Goal: Task Accomplishment & Management: Complete application form

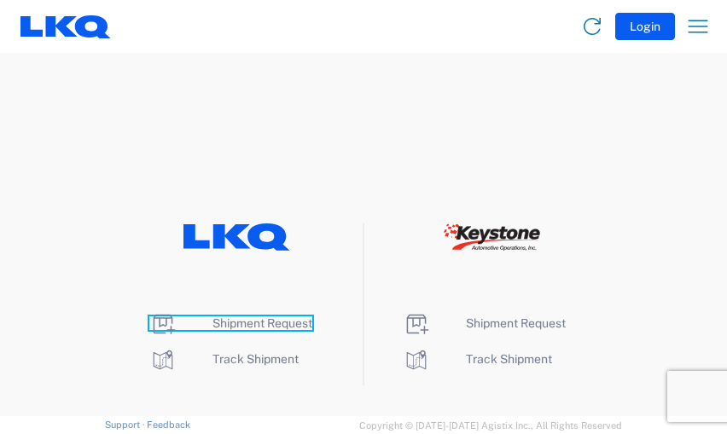
click at [262, 322] on span "Shipment Request" at bounding box center [262, 324] width 100 height 14
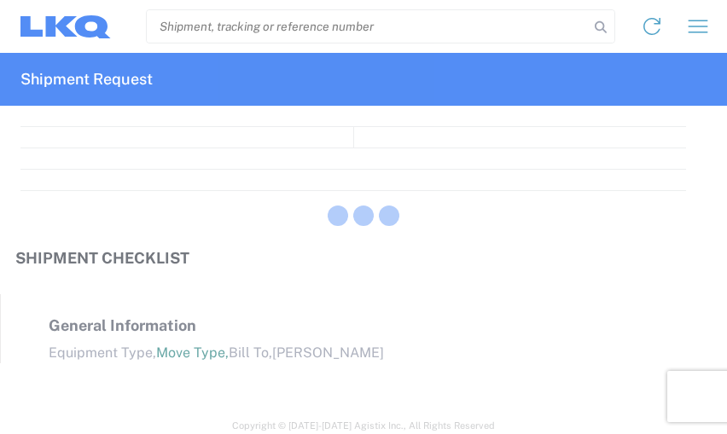
select select "FULL"
select select "LBS"
select select "IN"
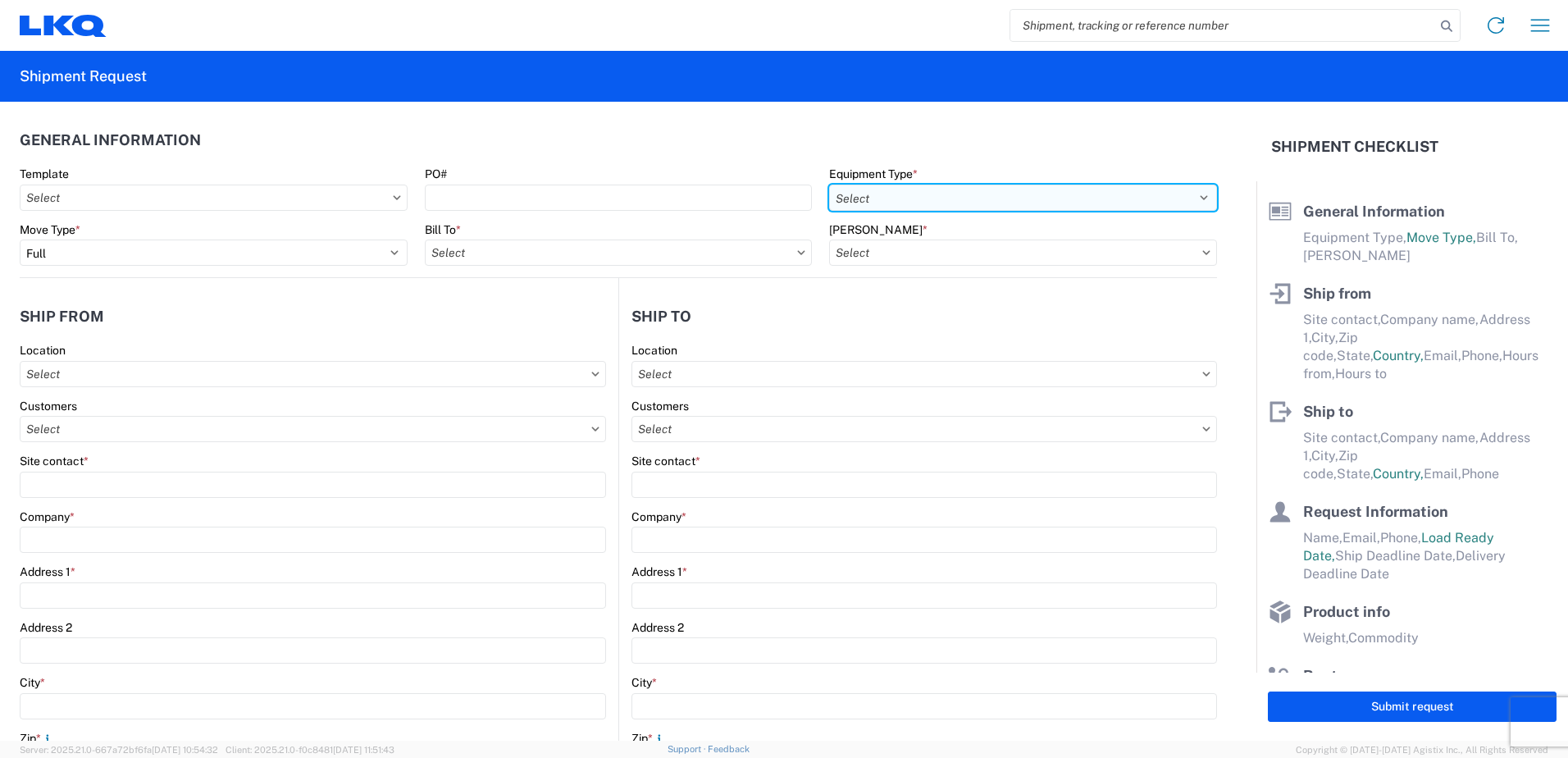
click at [698, 197] on select "Select 53’ Dry Van Flatbed Dropdeck (van) Lowboy (flatbed) Rail" at bounding box center [1024, 197] width 388 height 26
select select "STDV"
click at [698, 185] on select "Select 53’ Dry Van Flatbed Dropdeck (van) Lowboy (flatbed) Rail" at bounding box center [1024, 197] width 388 height 26
click at [679, 254] on input "text" at bounding box center [619, 252] width 388 height 26
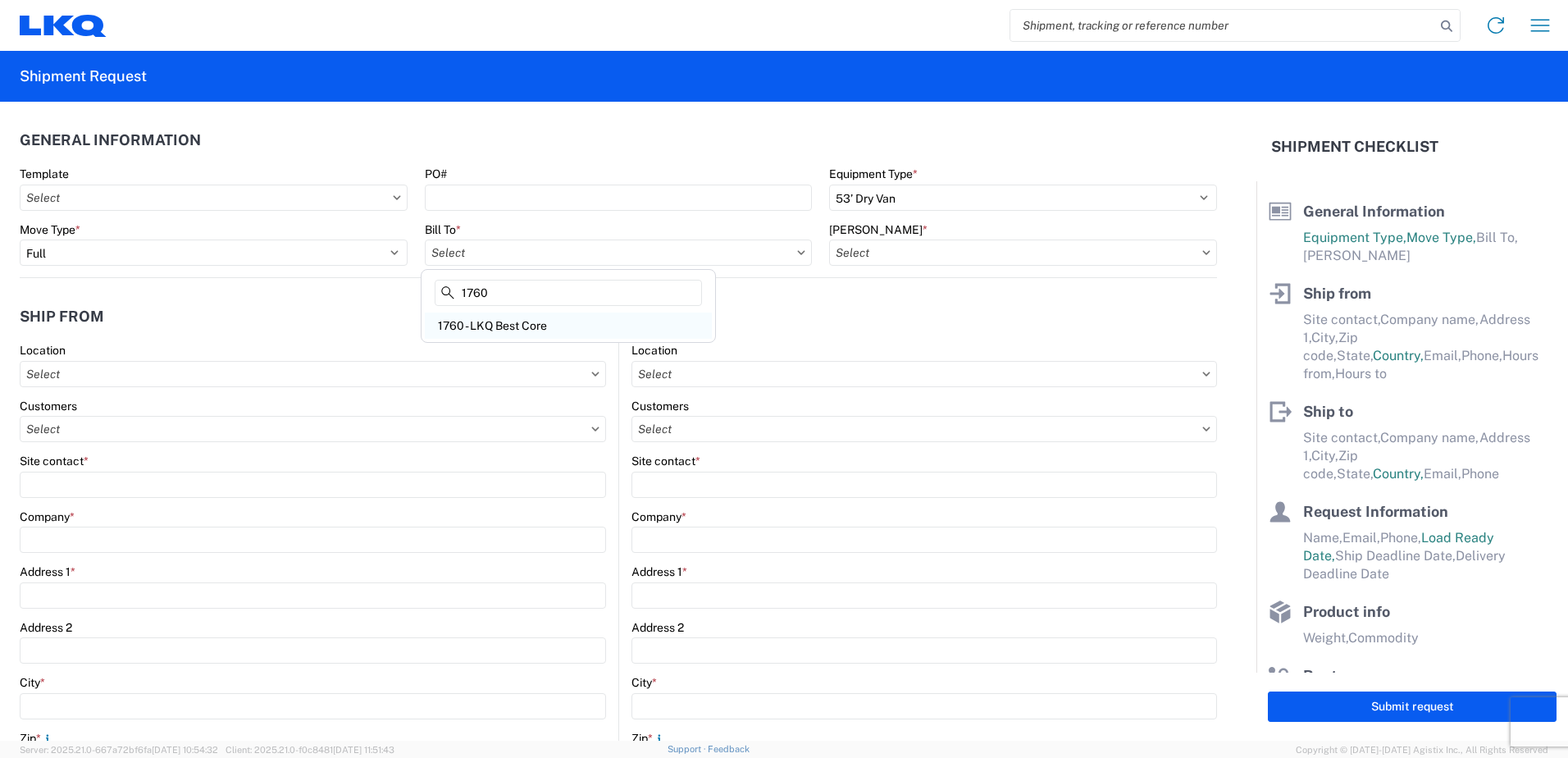
type input "1760"
click at [540, 328] on div "1760 - LKQ Best Core" at bounding box center [568, 325] width 287 height 26
type input "1760 - LKQ Best Core"
click at [698, 255] on input "text" at bounding box center [1024, 252] width 388 height 26
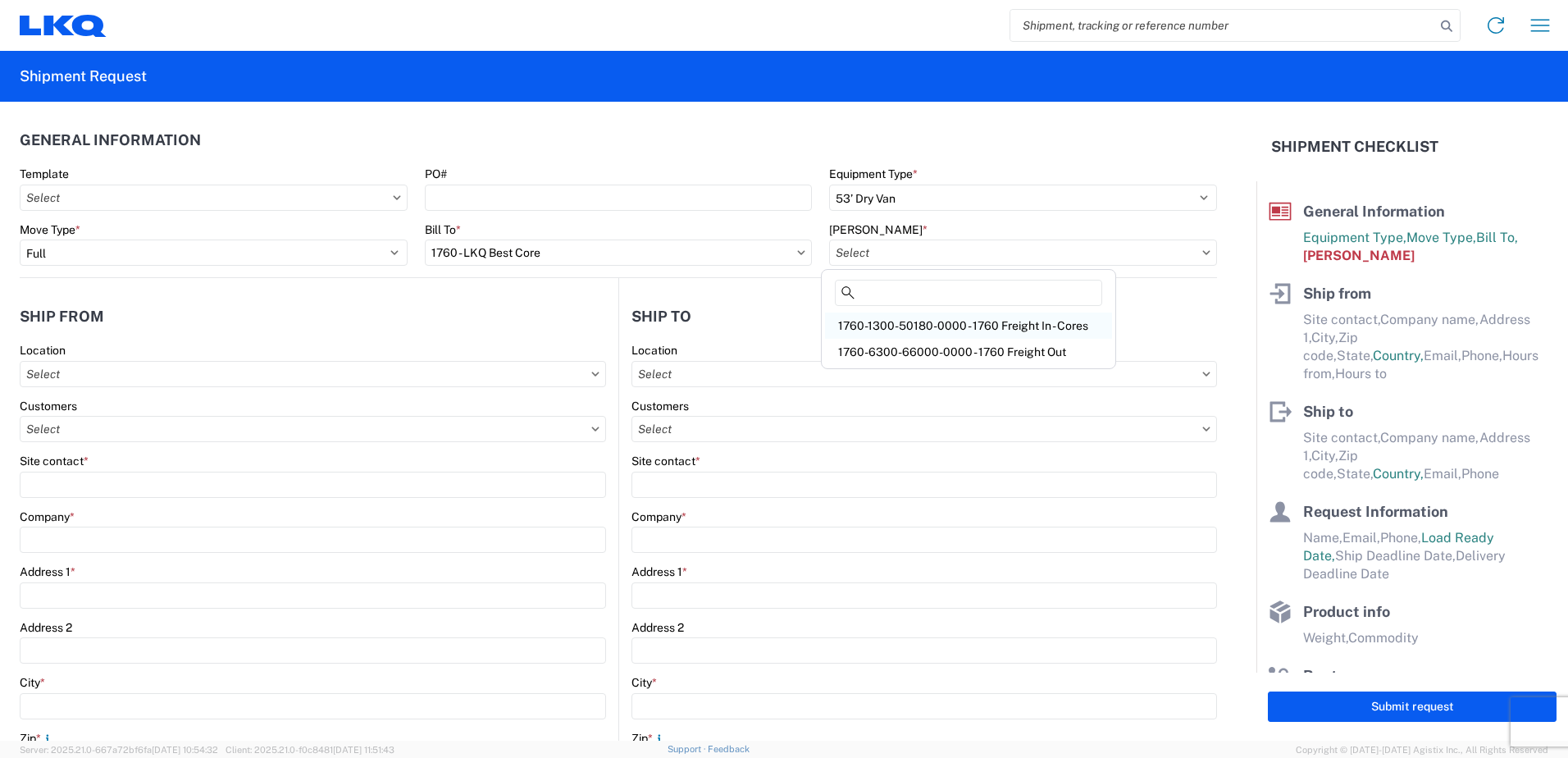
click at [698, 332] on div "1760-1300-50180-0000 - 1760 Freight In - Cores" at bounding box center [968, 325] width 287 height 26
type input "1760-1300-50180-0000 - 1760 Freight In - Cores"
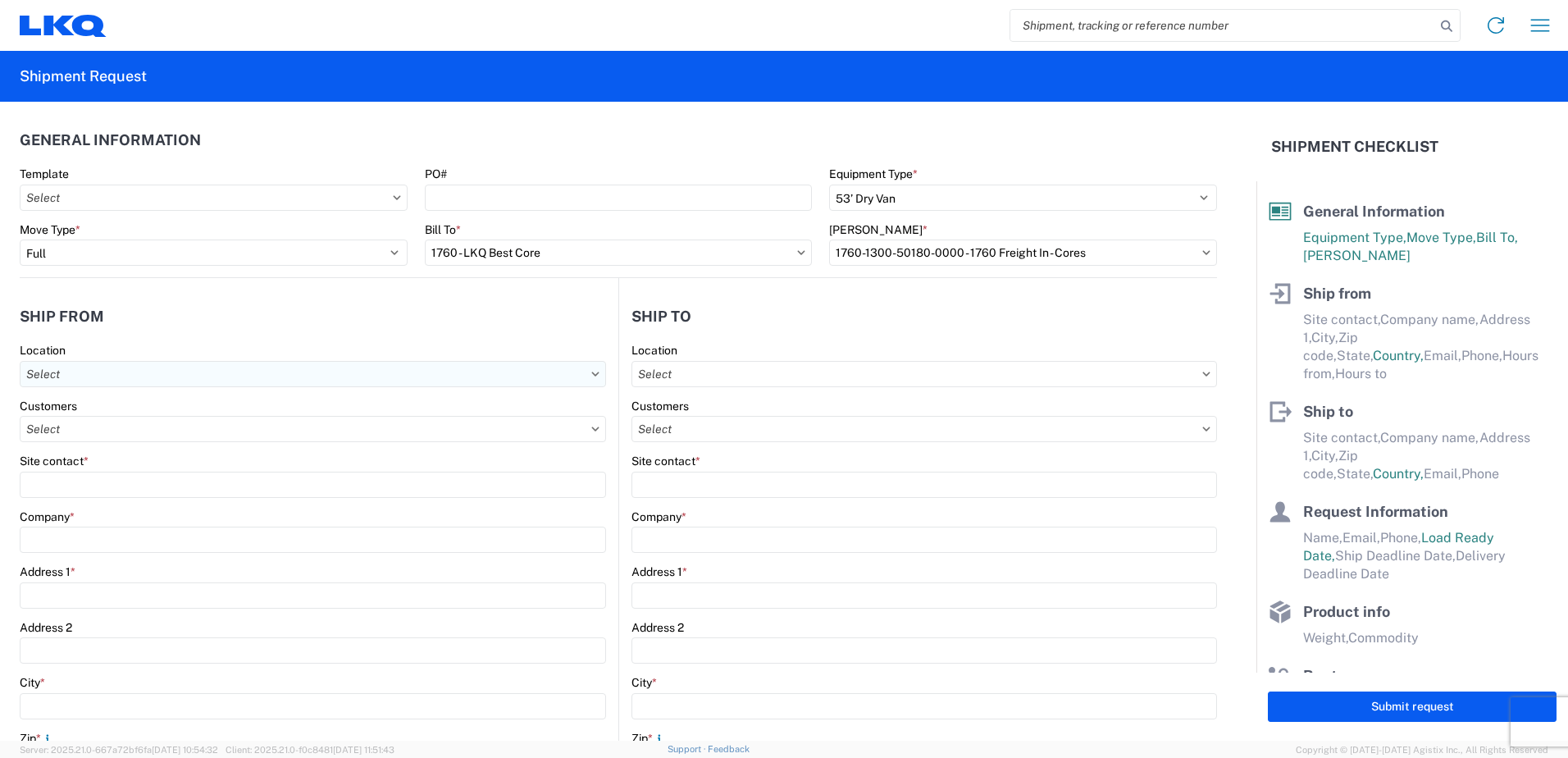
click at [179, 372] on input "text" at bounding box center [312, 373] width 586 height 26
type input "3032"
click at [103, 417] on div "3032 - [GEOGRAPHIC_DATA] [GEOGRAPHIC_DATA]" at bounding box center [167, 446] width 287 height 26
type input "3032 - [GEOGRAPHIC_DATA] [GEOGRAPHIC_DATA]"
type input "LKQ Corporation"
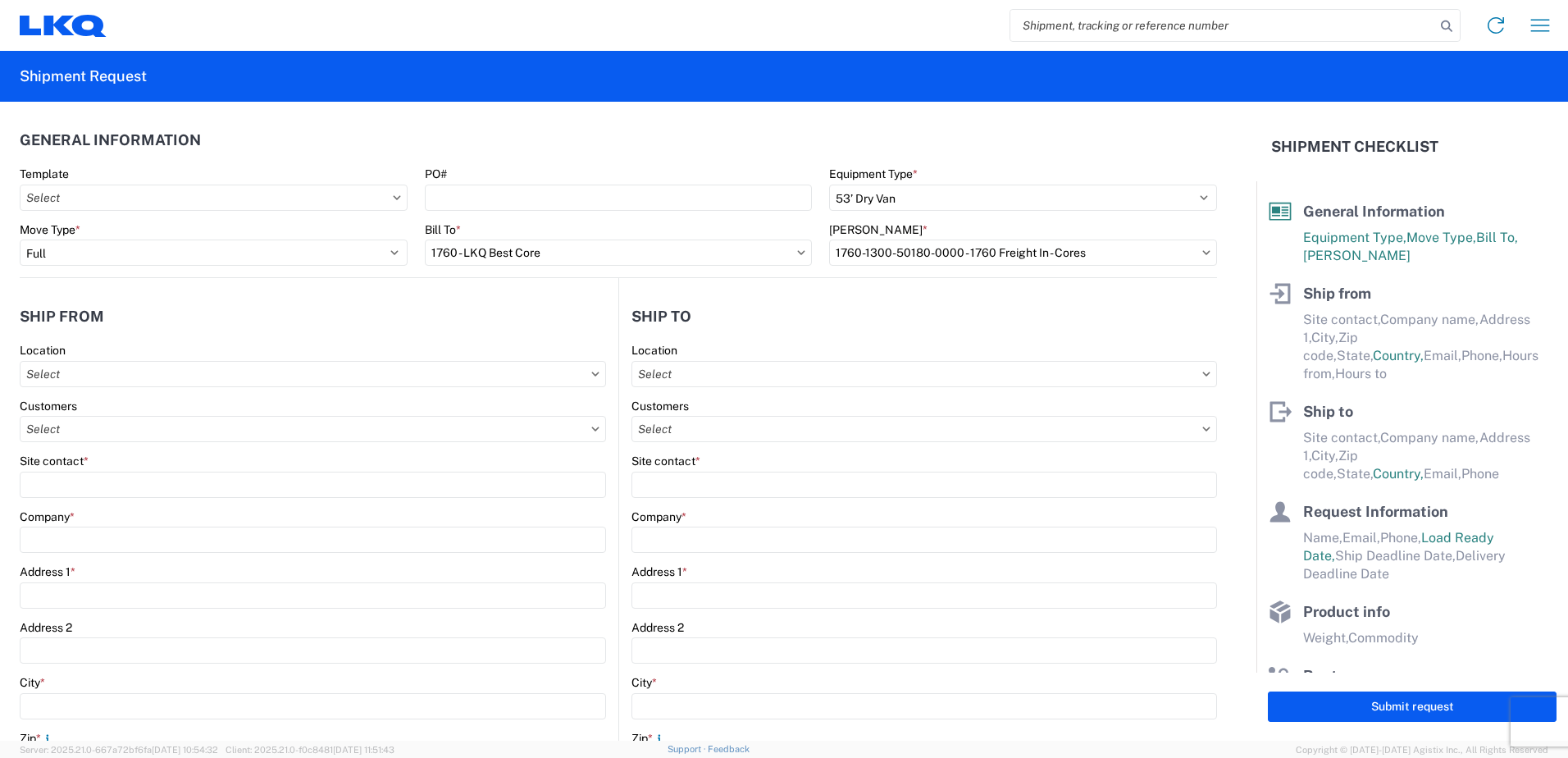
type input "[STREET_ADDRESS]"
type input "[PERSON_NAME]"
type input "98390"
select select "WA"
select select "US"
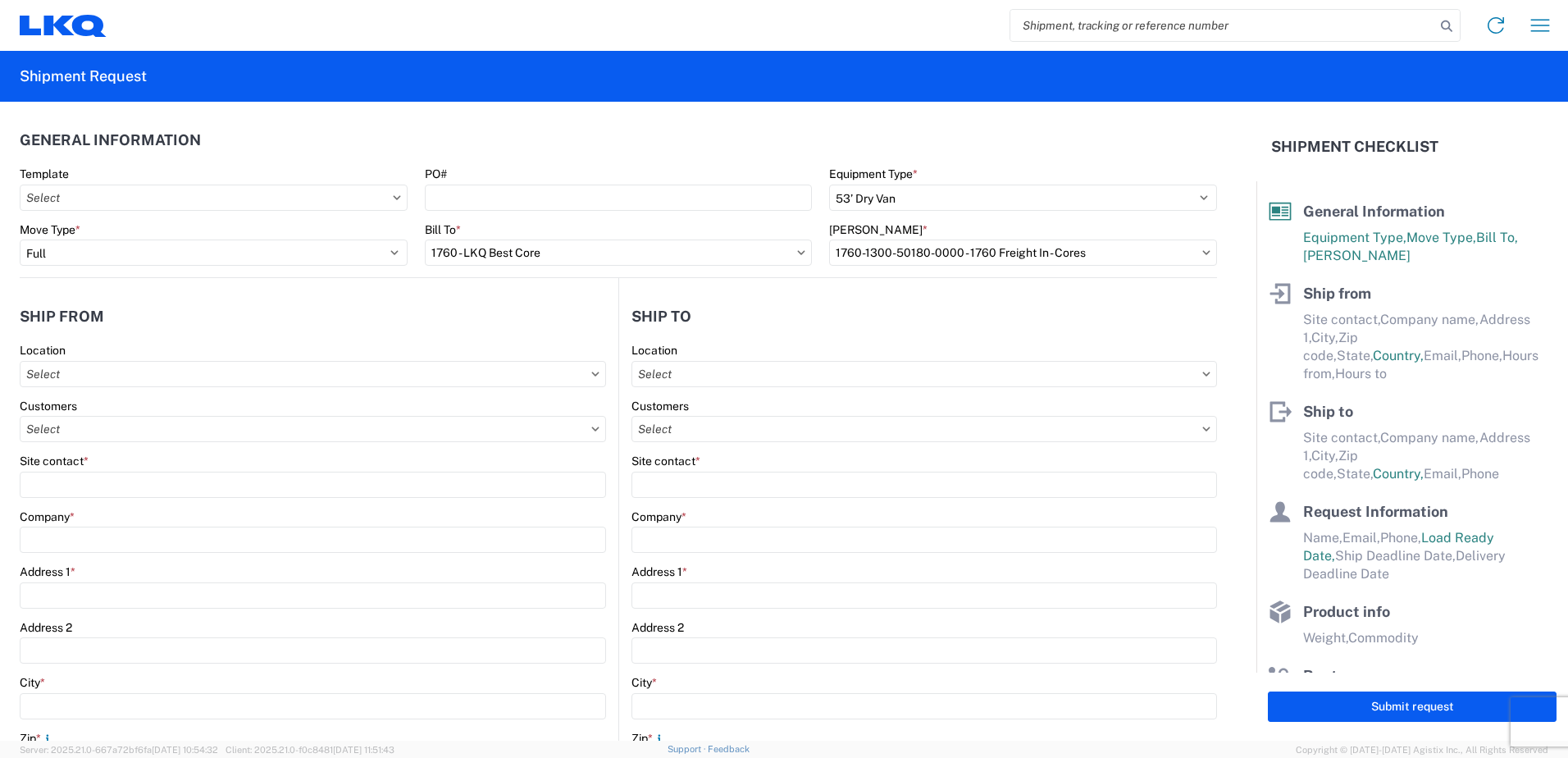
type input "[PHONE_NUMBER]"
type input "00:00"
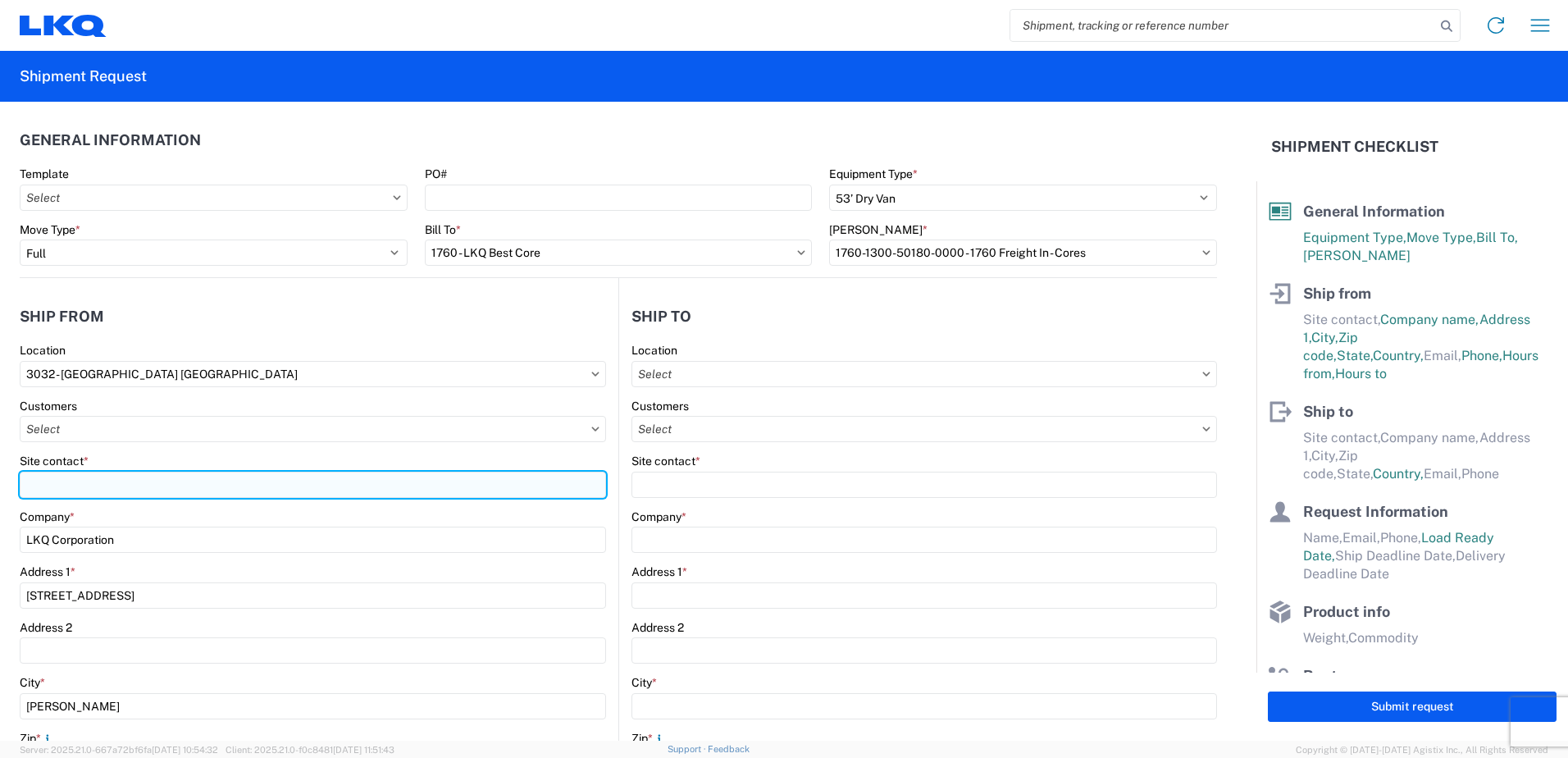
click at [113, 417] on input "Site contact *" at bounding box center [312, 485] width 586 height 26
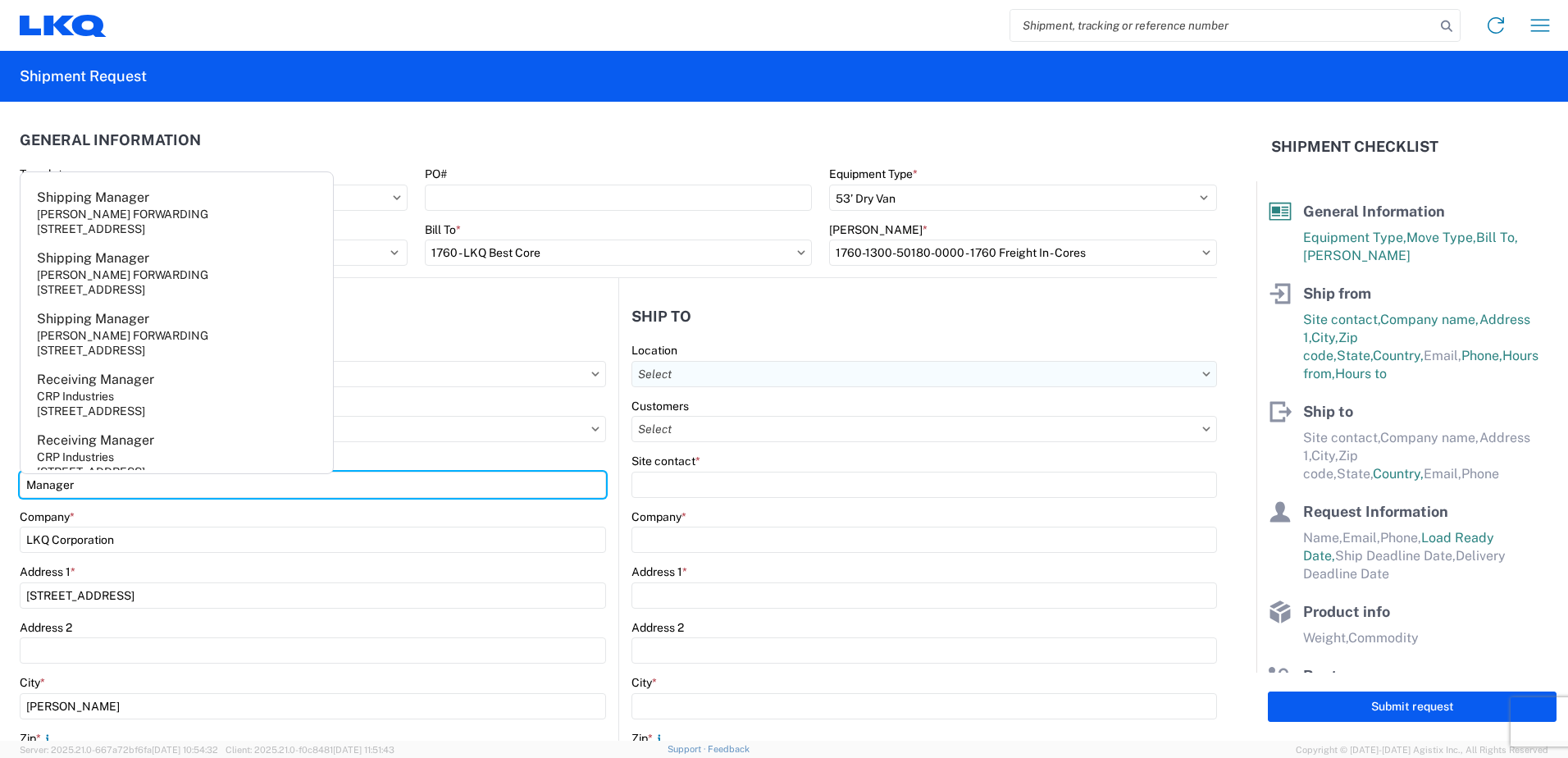
type input "Manager"
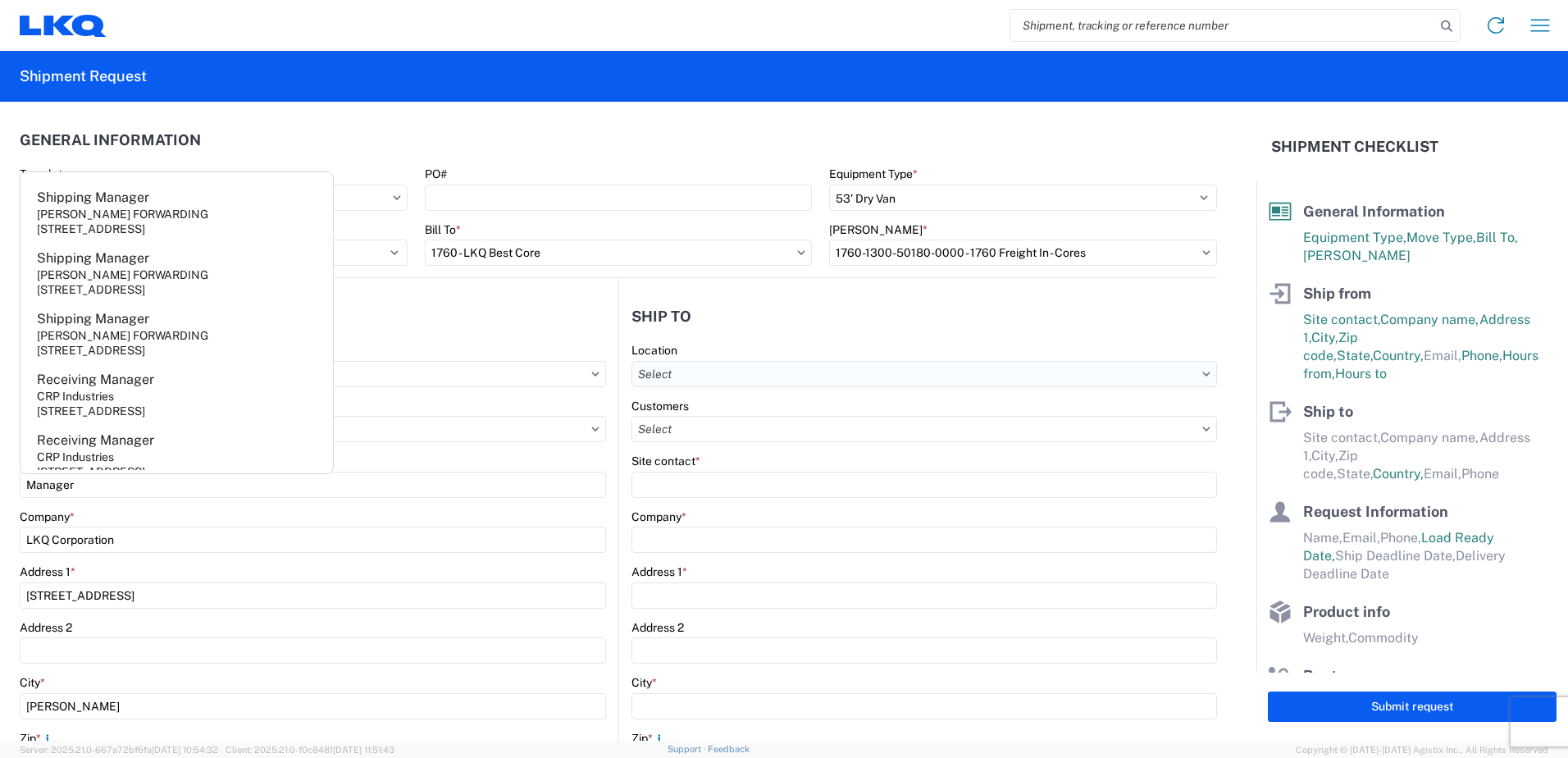
click at [698, 376] on input "text" at bounding box center [924, 373] width 585 height 26
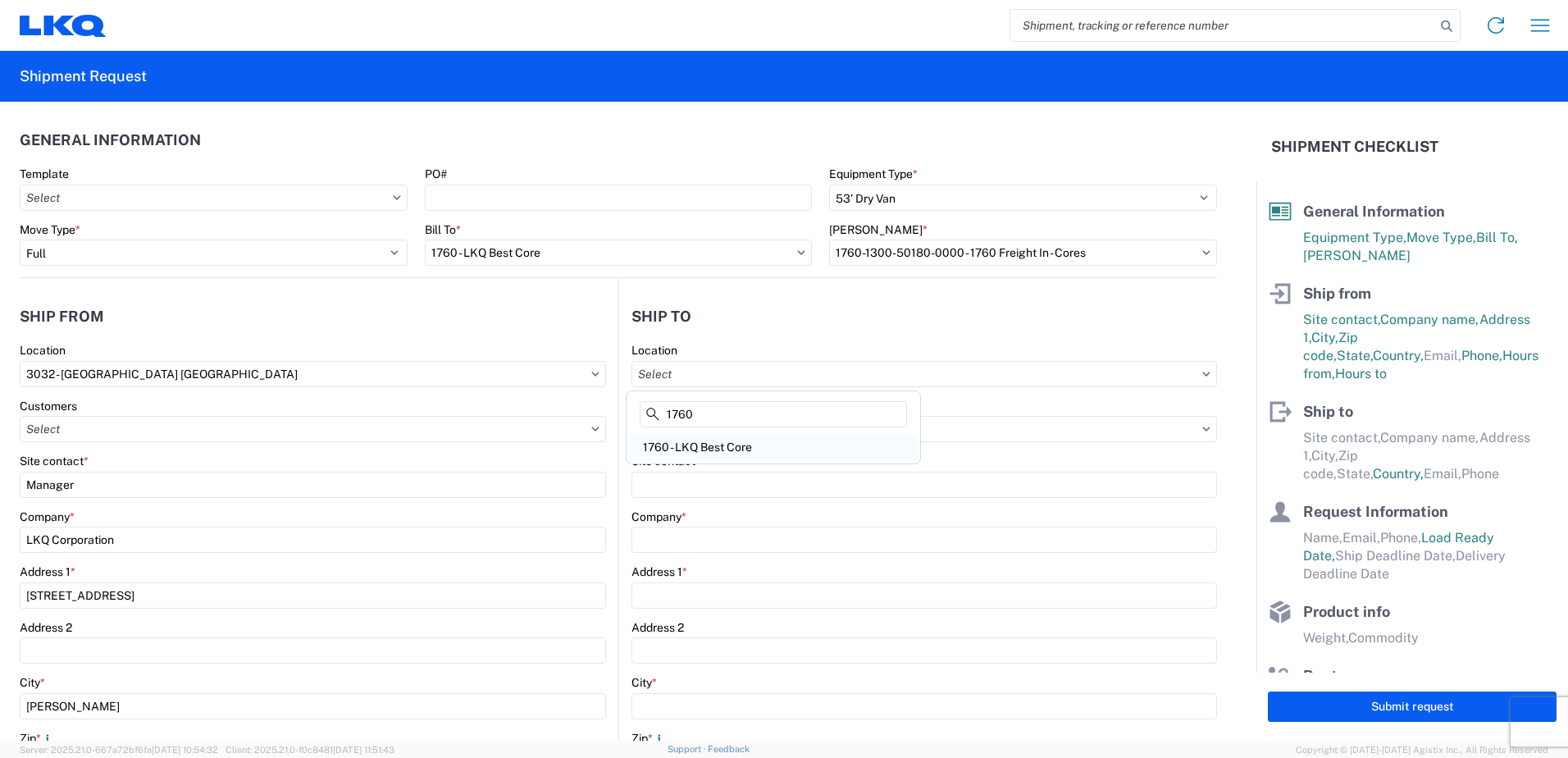
type input "1760"
click at [698, 417] on div "1760 - LKQ Best Core" at bounding box center [773, 446] width 287 height 26
type input "1760 - LKQ Best Core"
type input "LKQ Corporation"
type input "[STREET_ADDRESS]"
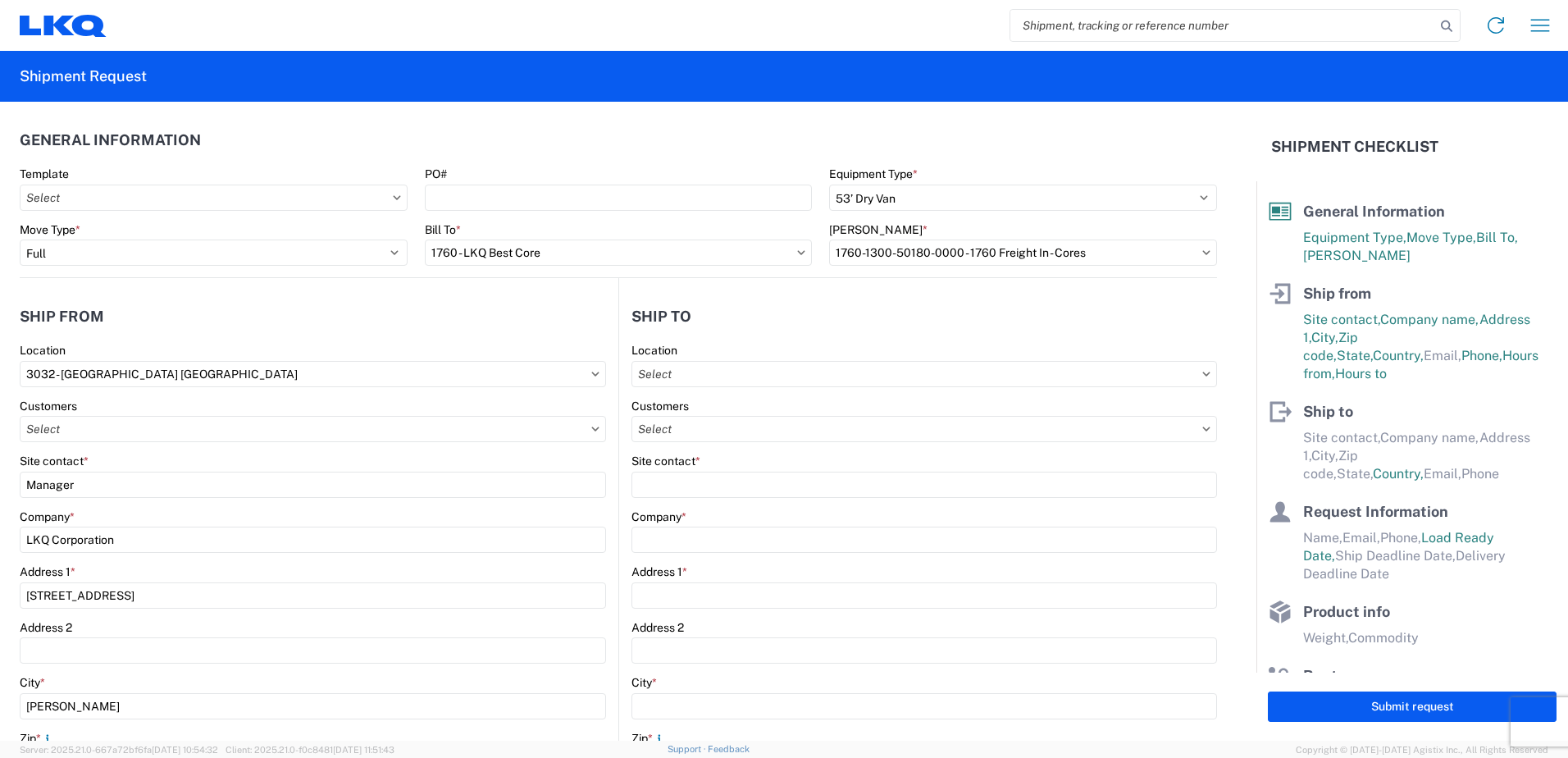
type input "[GEOGRAPHIC_DATA]"
type input "77038"
select select "US"
type input "[PHONE_NUMBER]"
select select
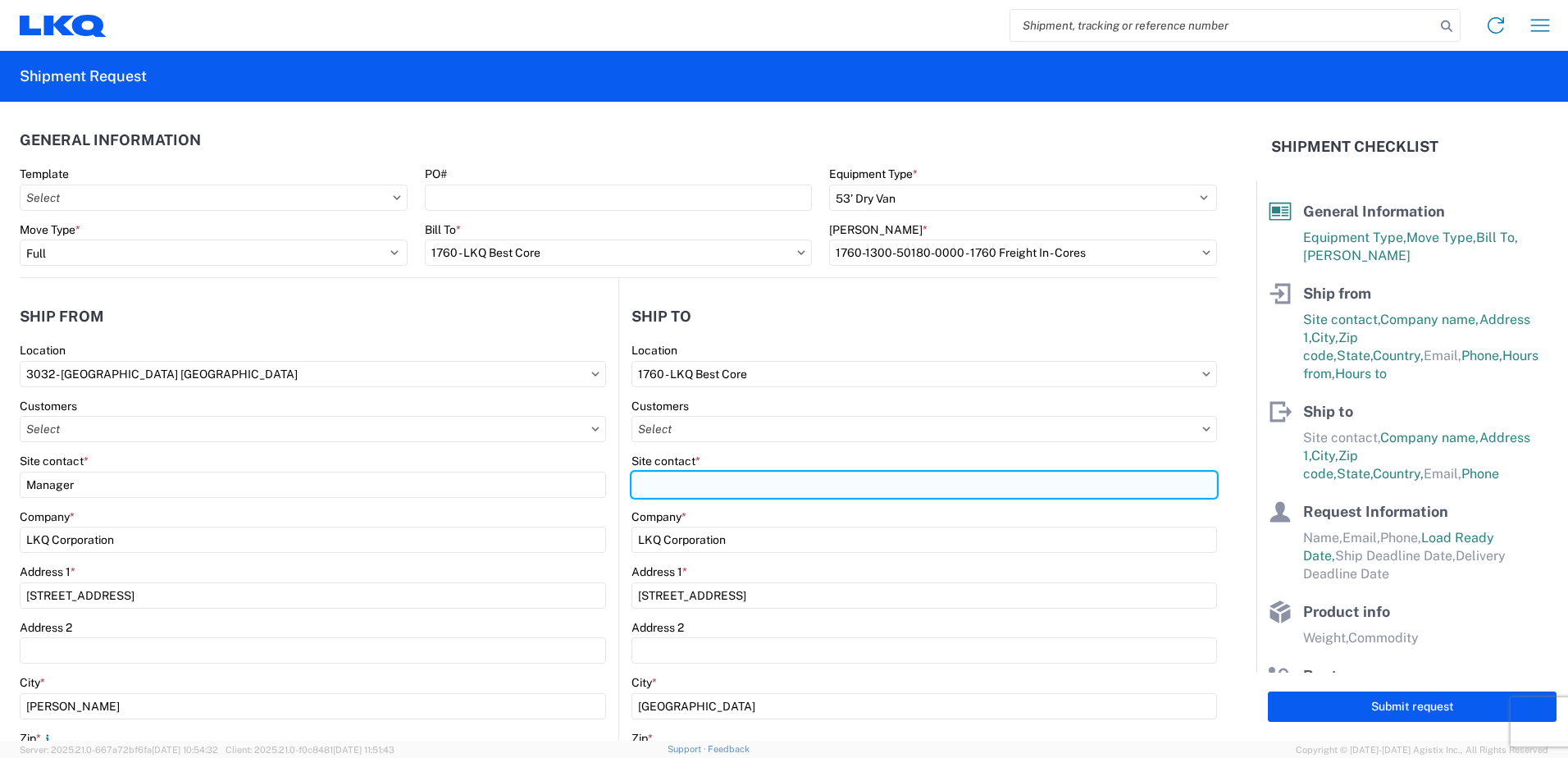
click at [698, 417] on input "Site contact *" at bounding box center [924, 485] width 585 height 26
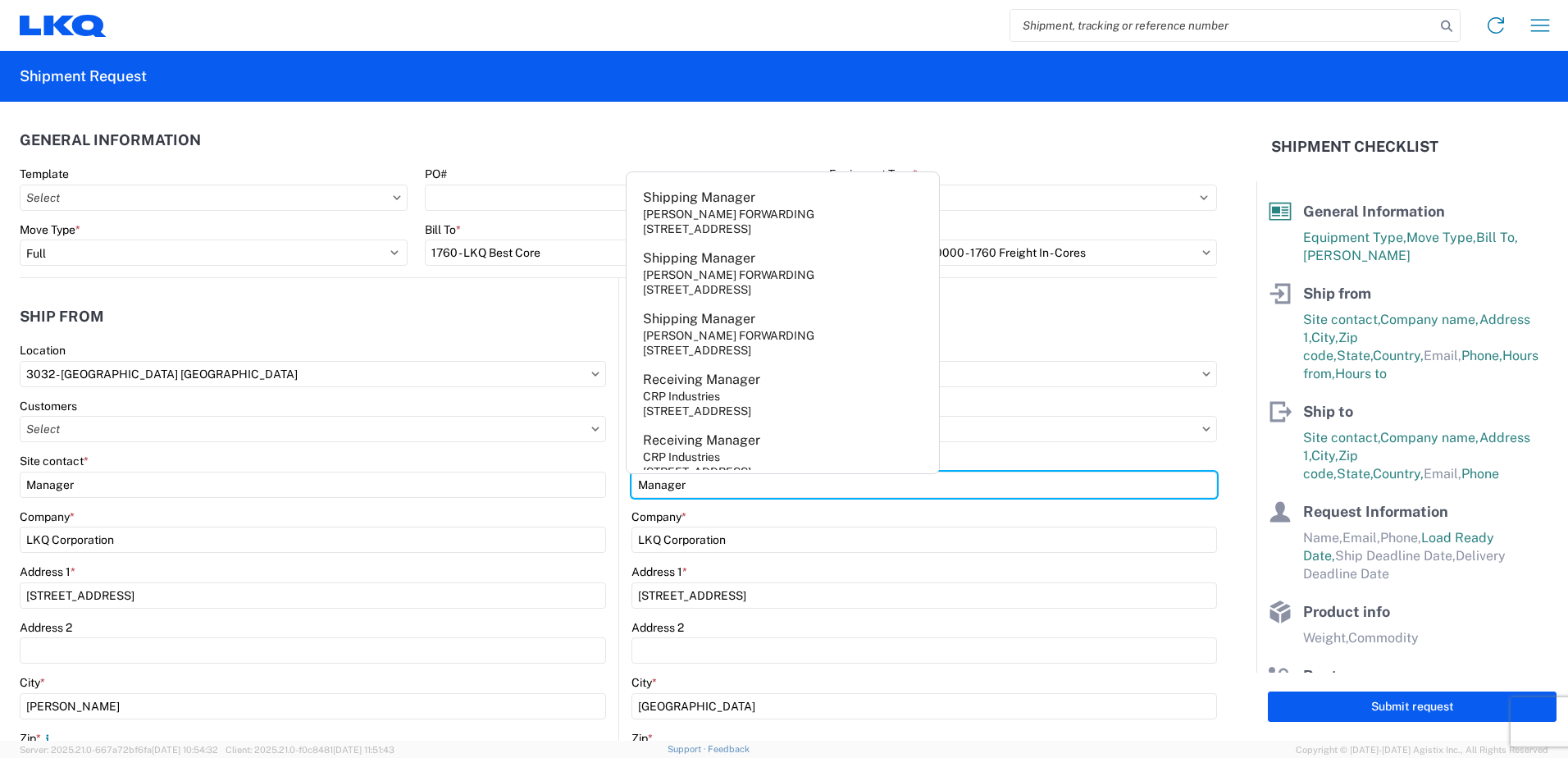
type input "Manager"
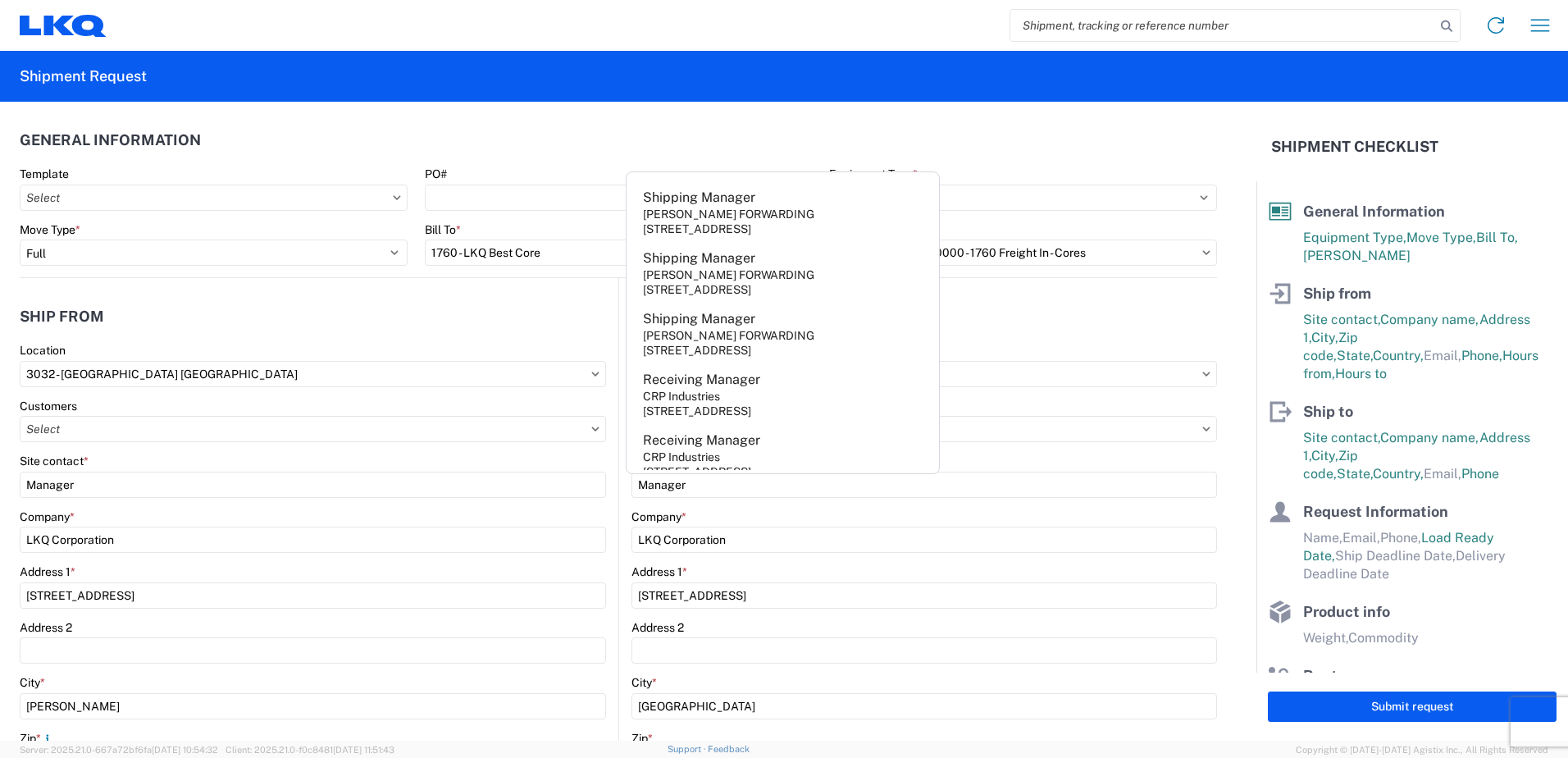
click at [597, 320] on header "Ship from" at bounding box center [318, 316] width 599 height 37
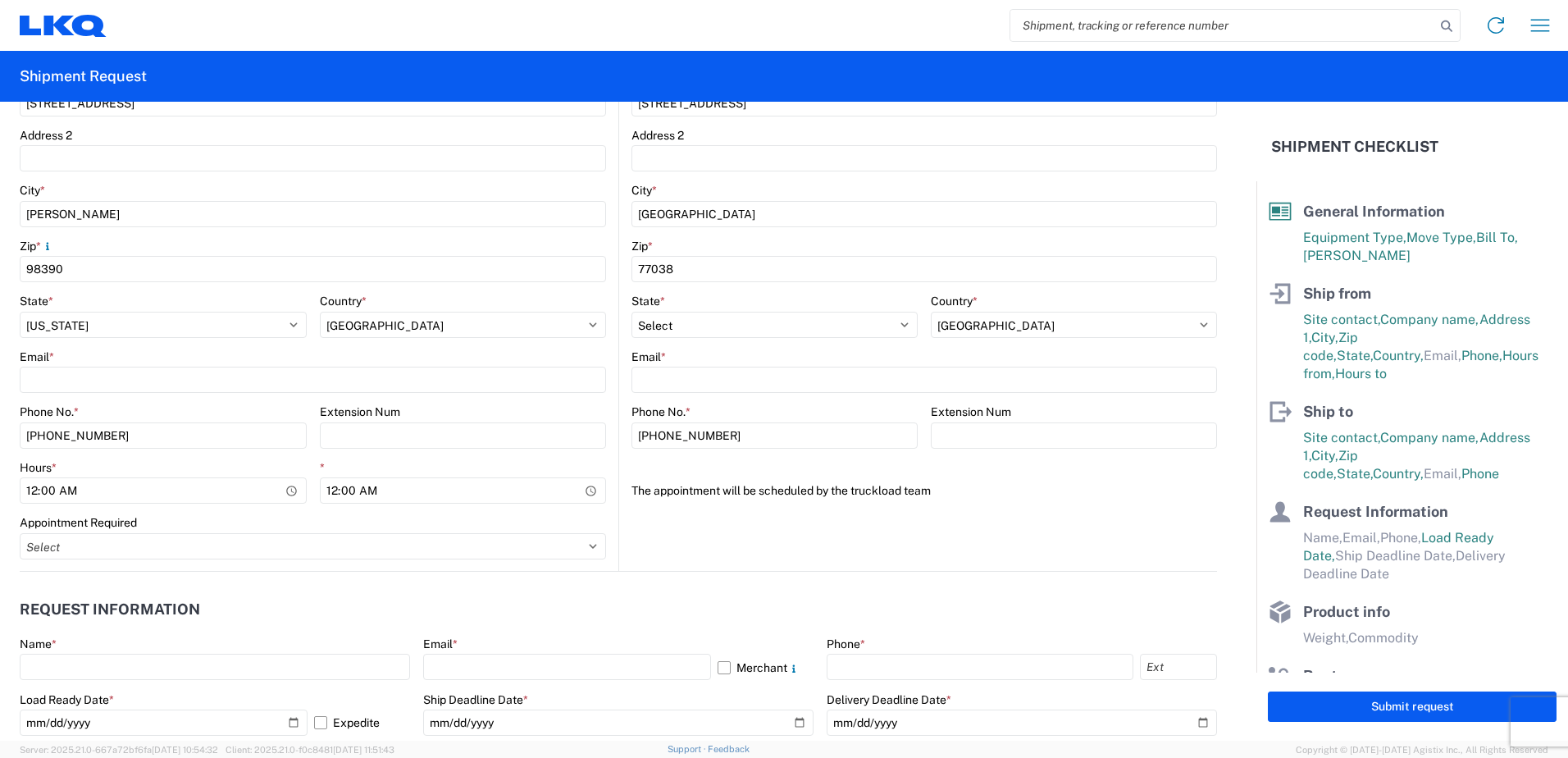
scroll to position [574, 0]
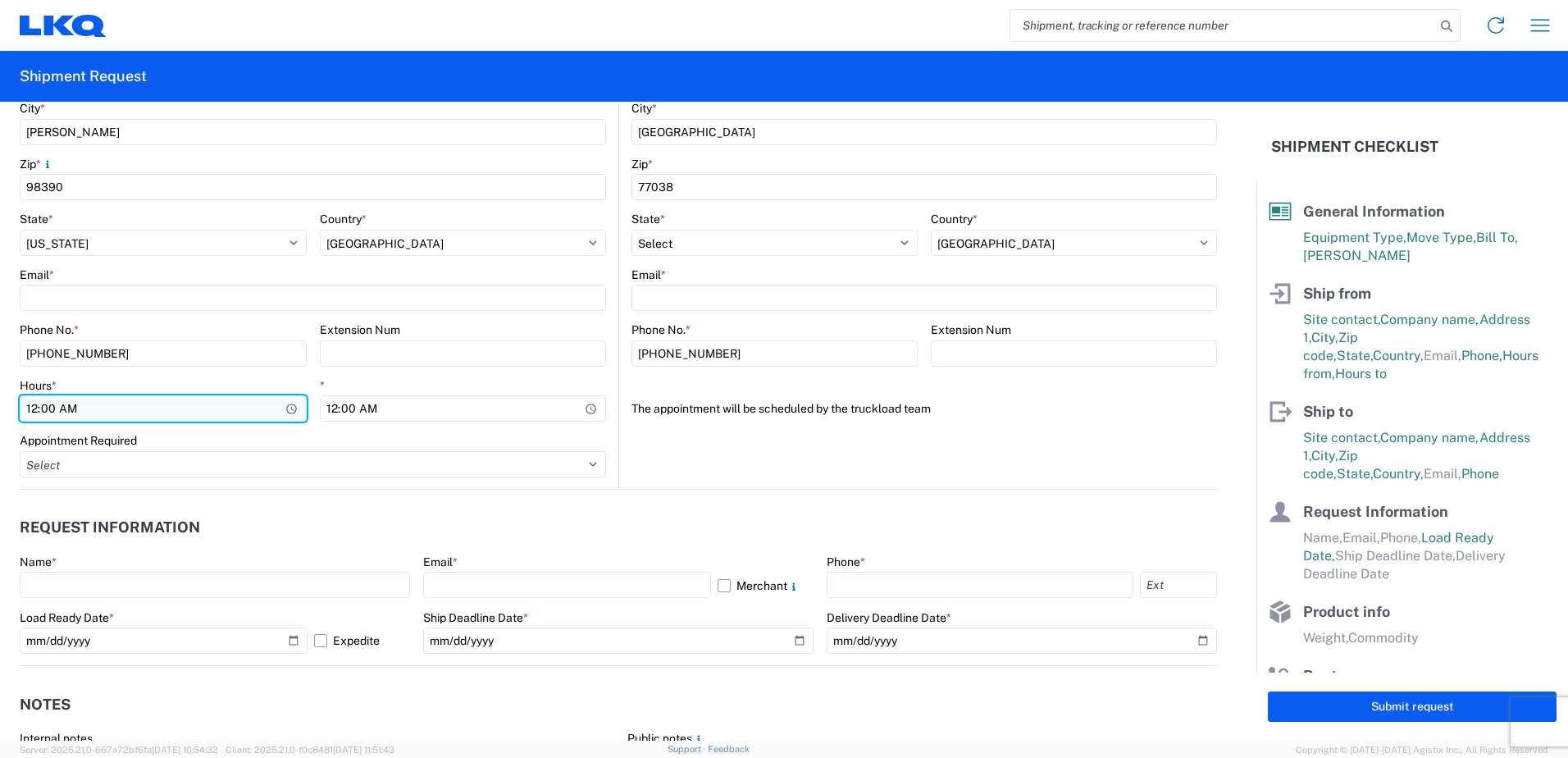
click at [287, 411] on input "00:00" at bounding box center [162, 408] width 287 height 26
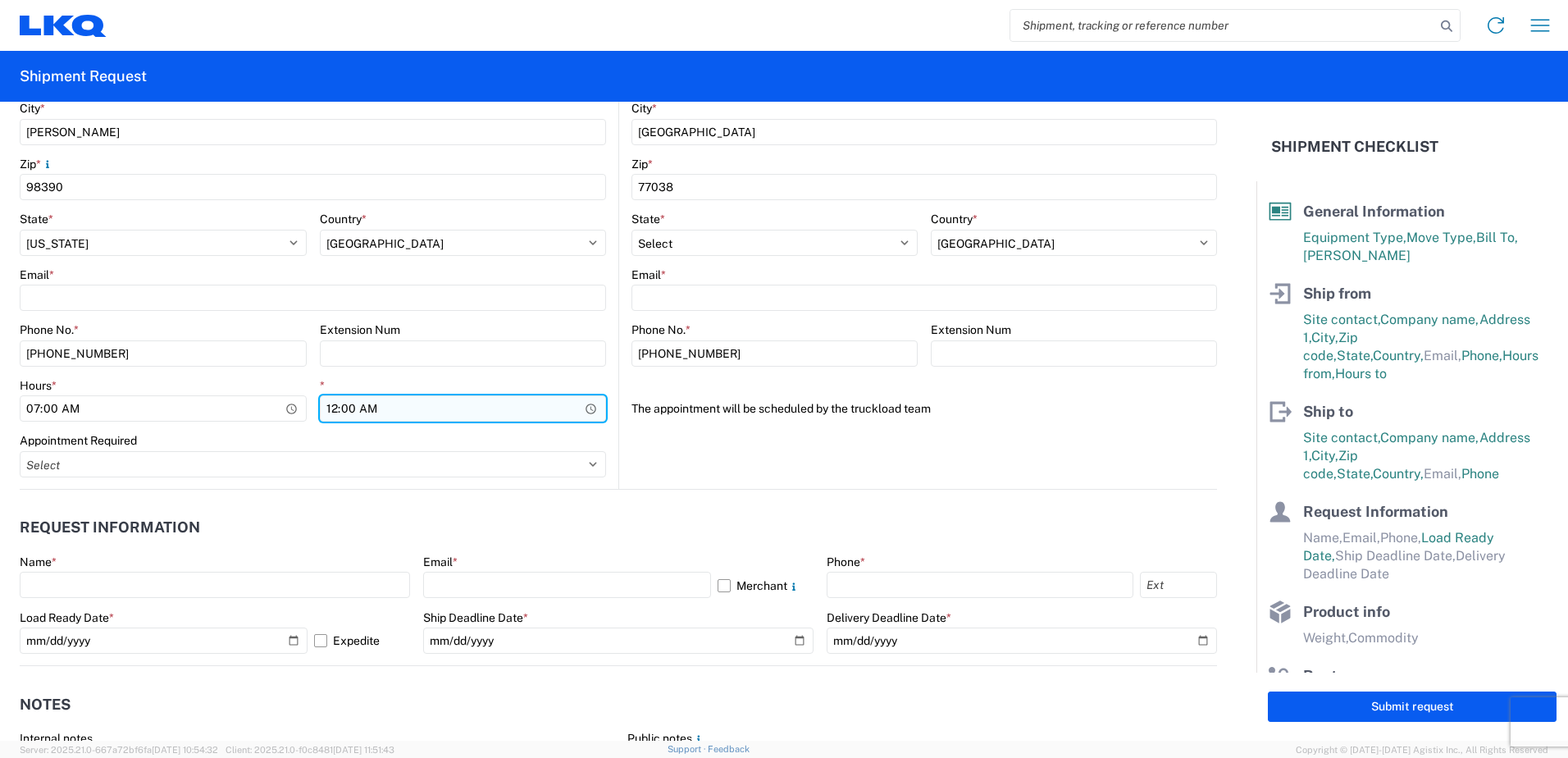
type input "07:00"
click at [584, 410] on input "00:00" at bounding box center [463, 408] width 287 height 26
type input "11:30"
click at [698, 417] on agx-request-info "Request Information Name * Email * Merchant Phone * Load Ready Date * [DATE] Ex…" at bounding box center [618, 577] width 1198 height 176
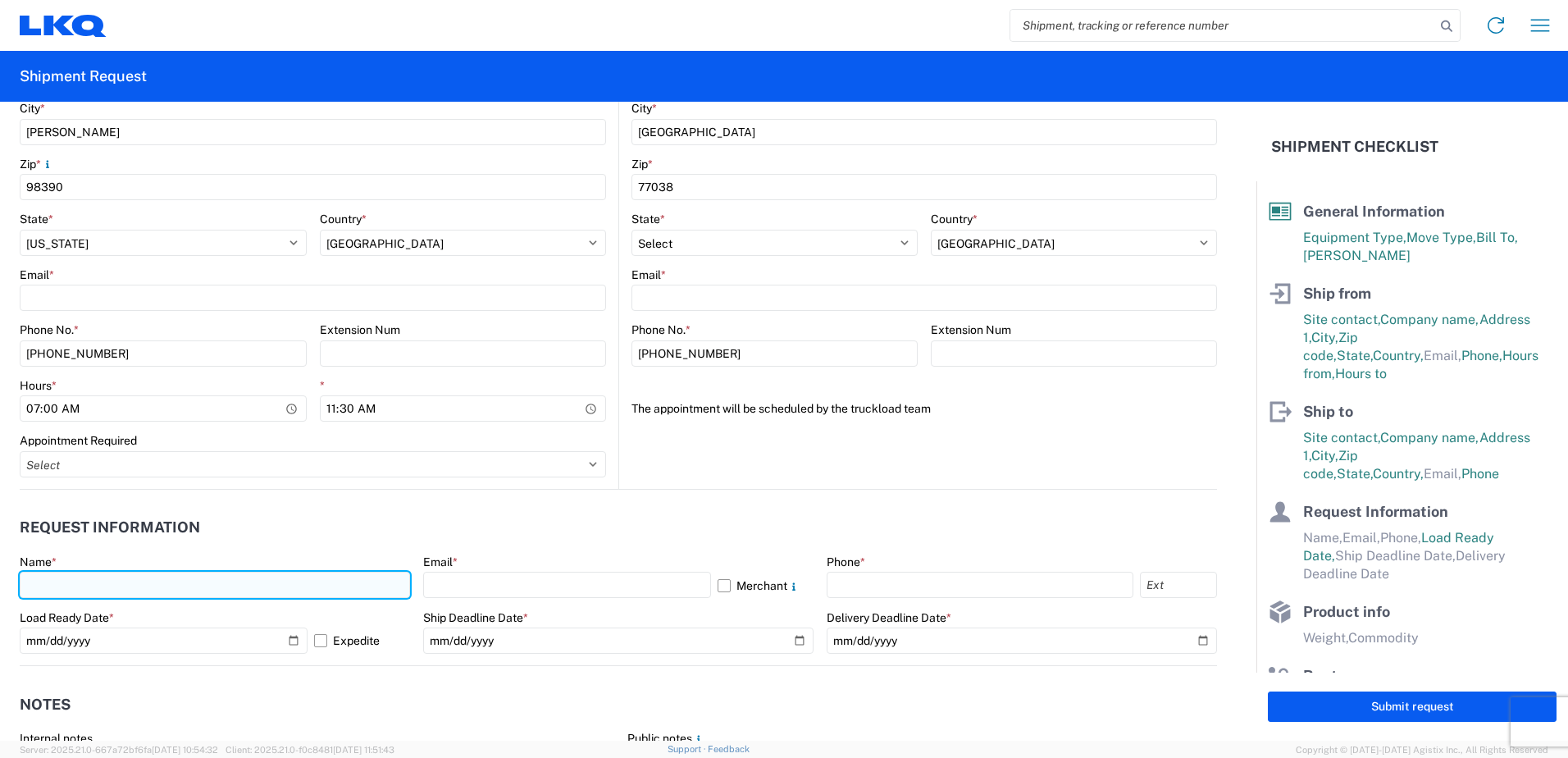
click at [200, 417] on input "text" at bounding box center [214, 585] width 390 height 26
type input "t"
type input "[PERSON_NAME]"
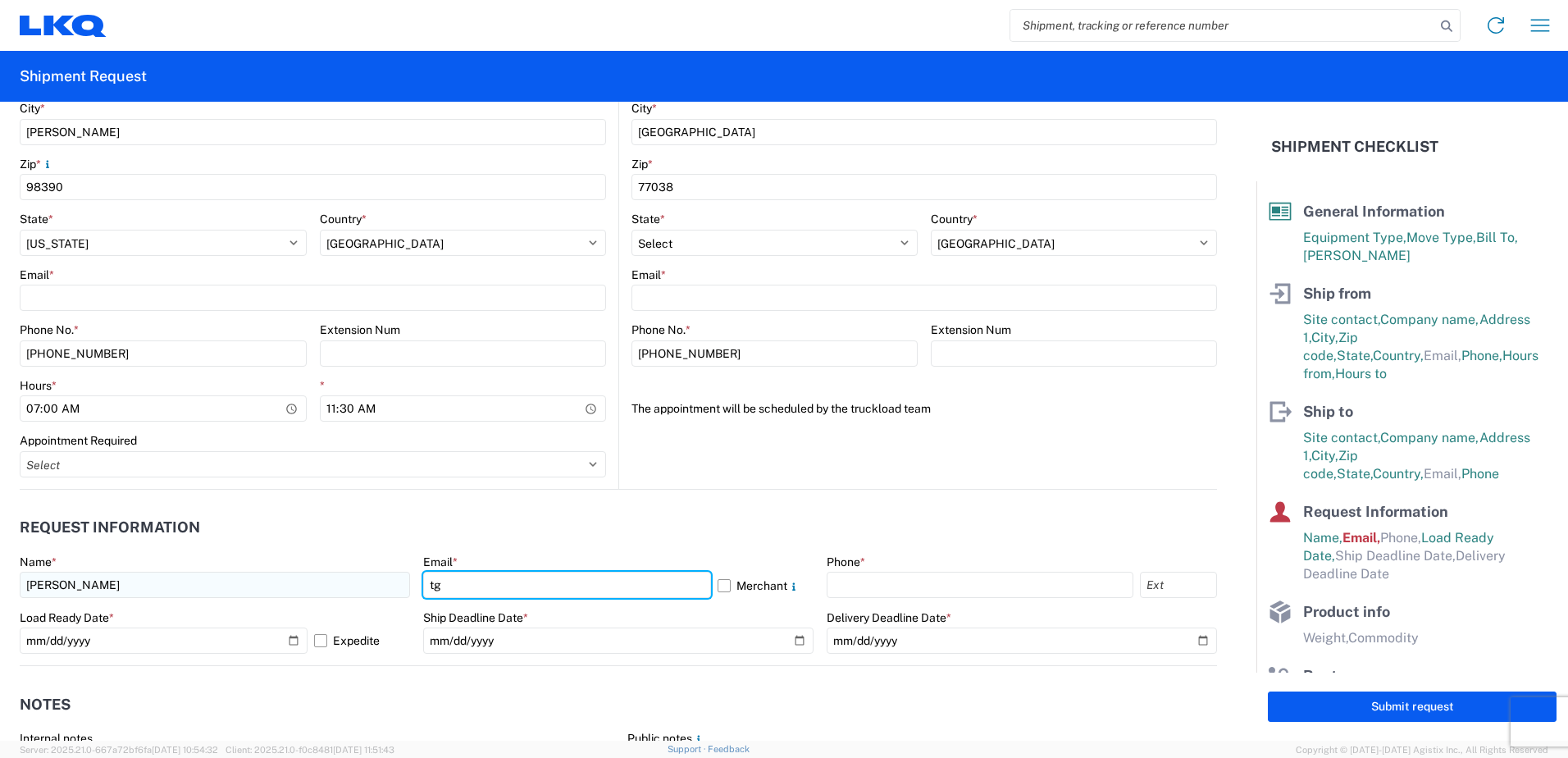
type input "[EMAIL_ADDRESS][DOMAIN_NAME]"
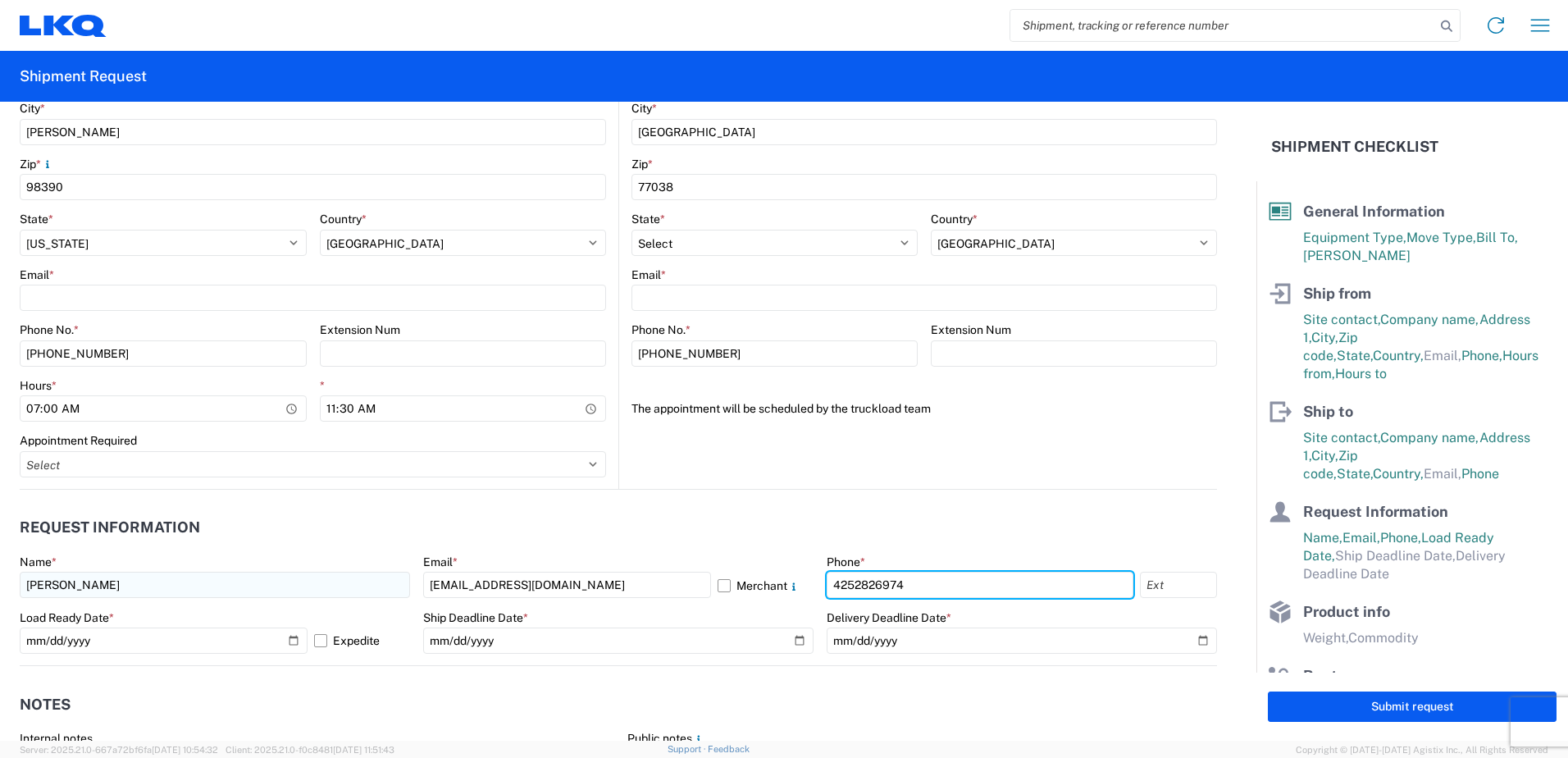
type input "4252826974"
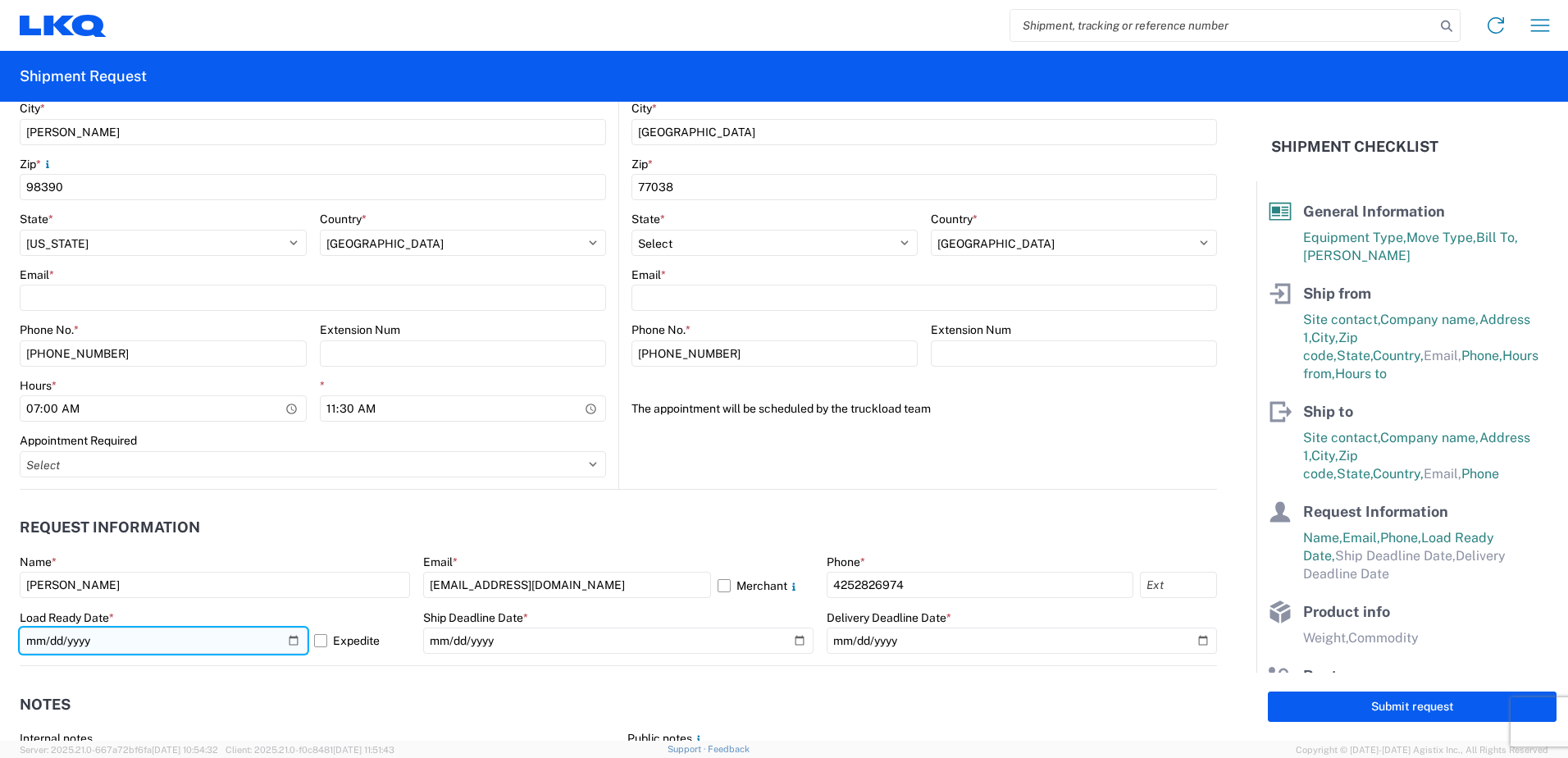
click at [289, 417] on input "[DATE]" at bounding box center [162, 641] width 287 height 26
type input "[DATE]"
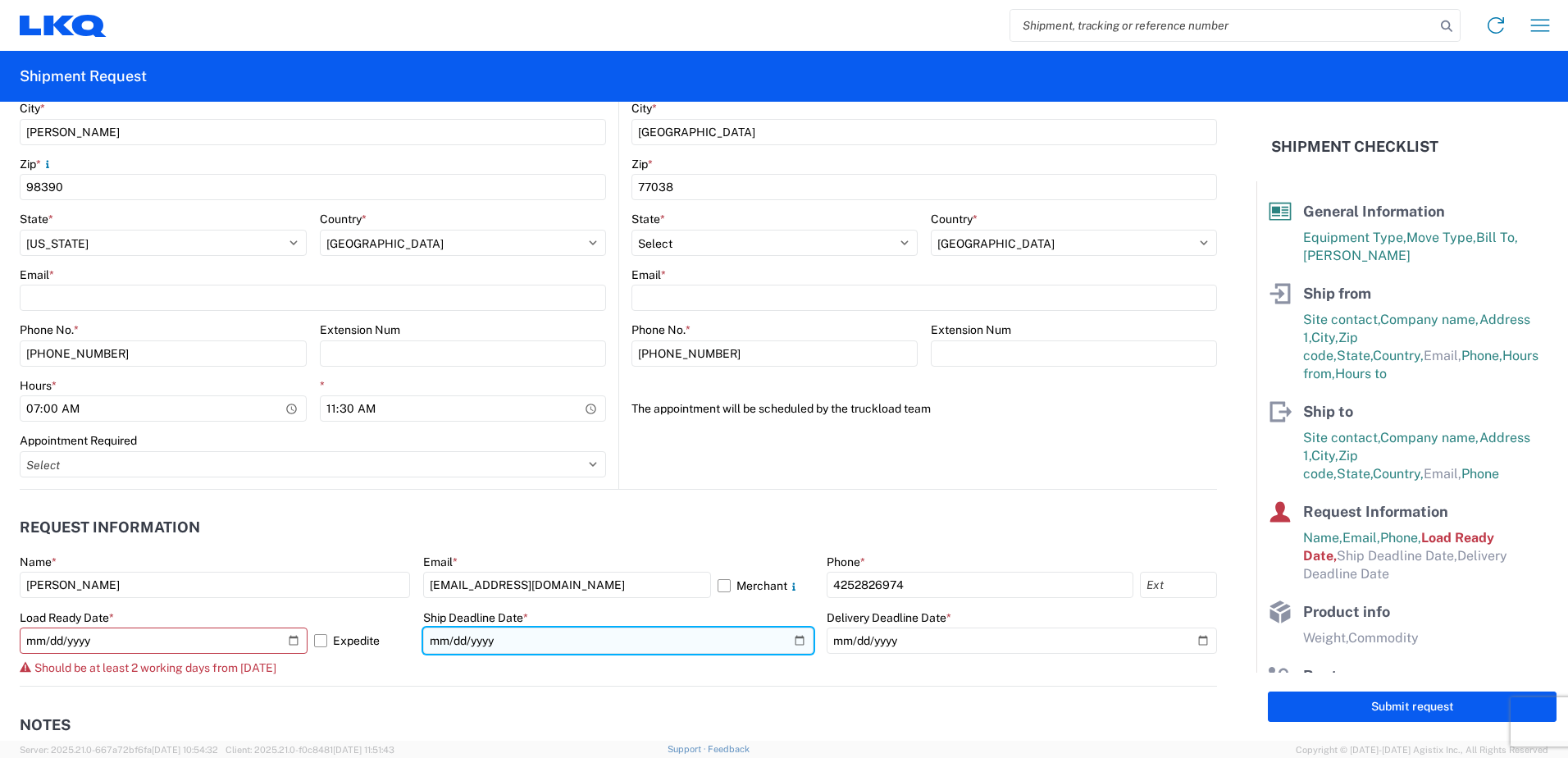
click at [698, 417] on input "date" at bounding box center [618, 641] width 390 height 26
type input "[DATE]"
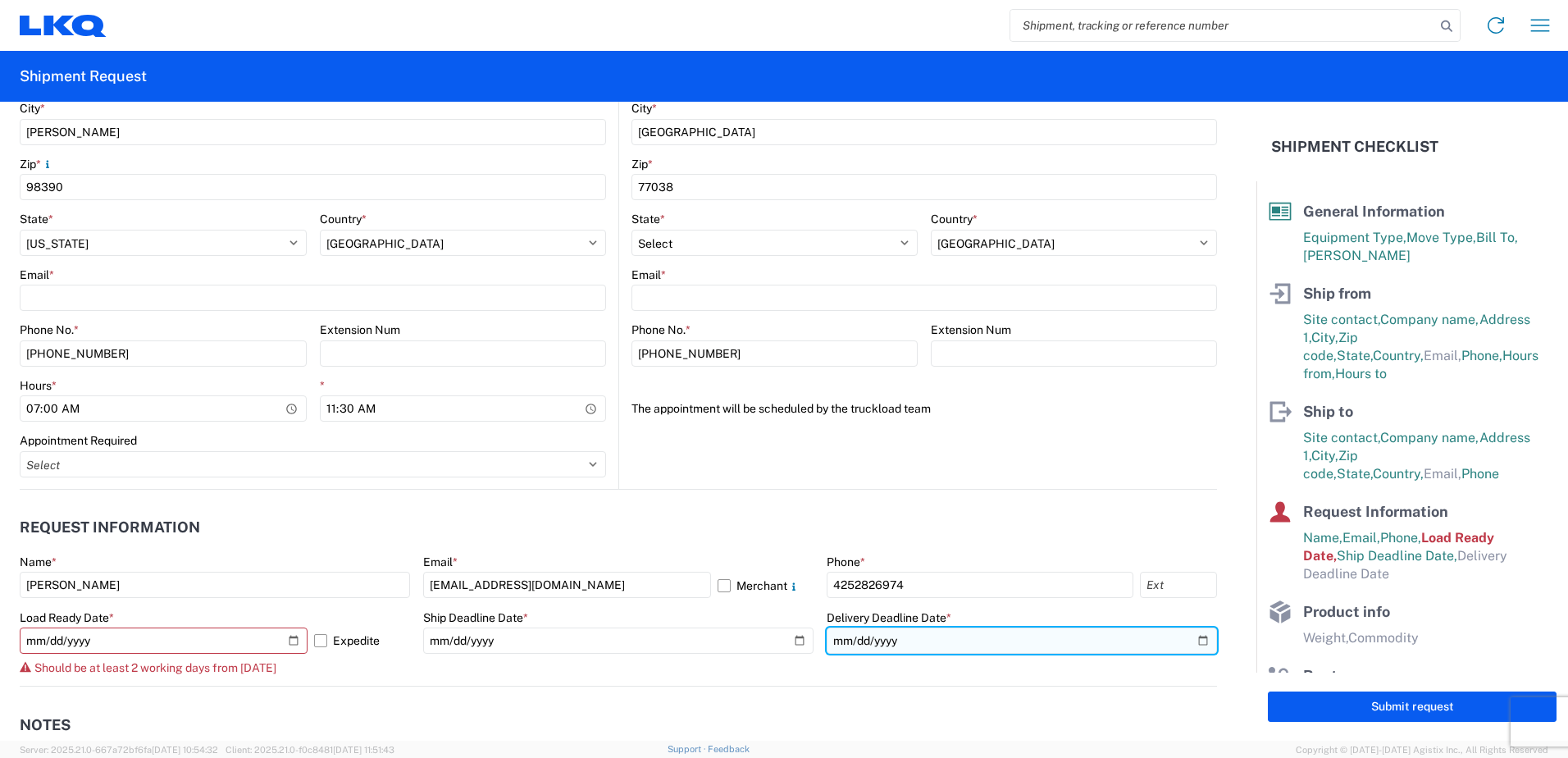
click at [698, 417] on input "date" at bounding box center [1022, 641] width 390 height 26
click at [698, 417] on input "[DATE]" at bounding box center [1022, 641] width 390 height 26
type input "[DATE]"
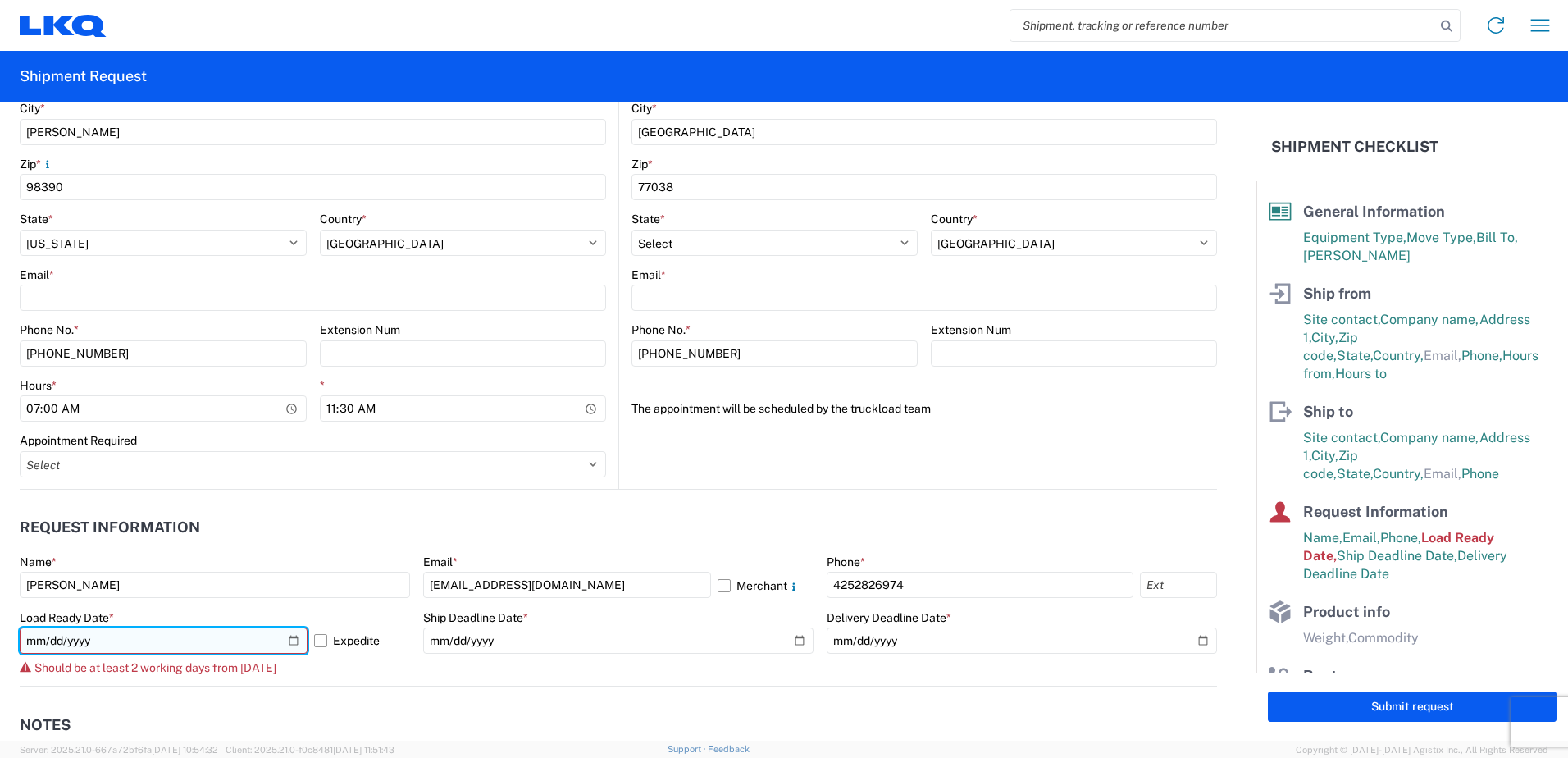
click at [290, 417] on input "[DATE]" at bounding box center [162, 641] width 287 height 26
type input "[DATE]"
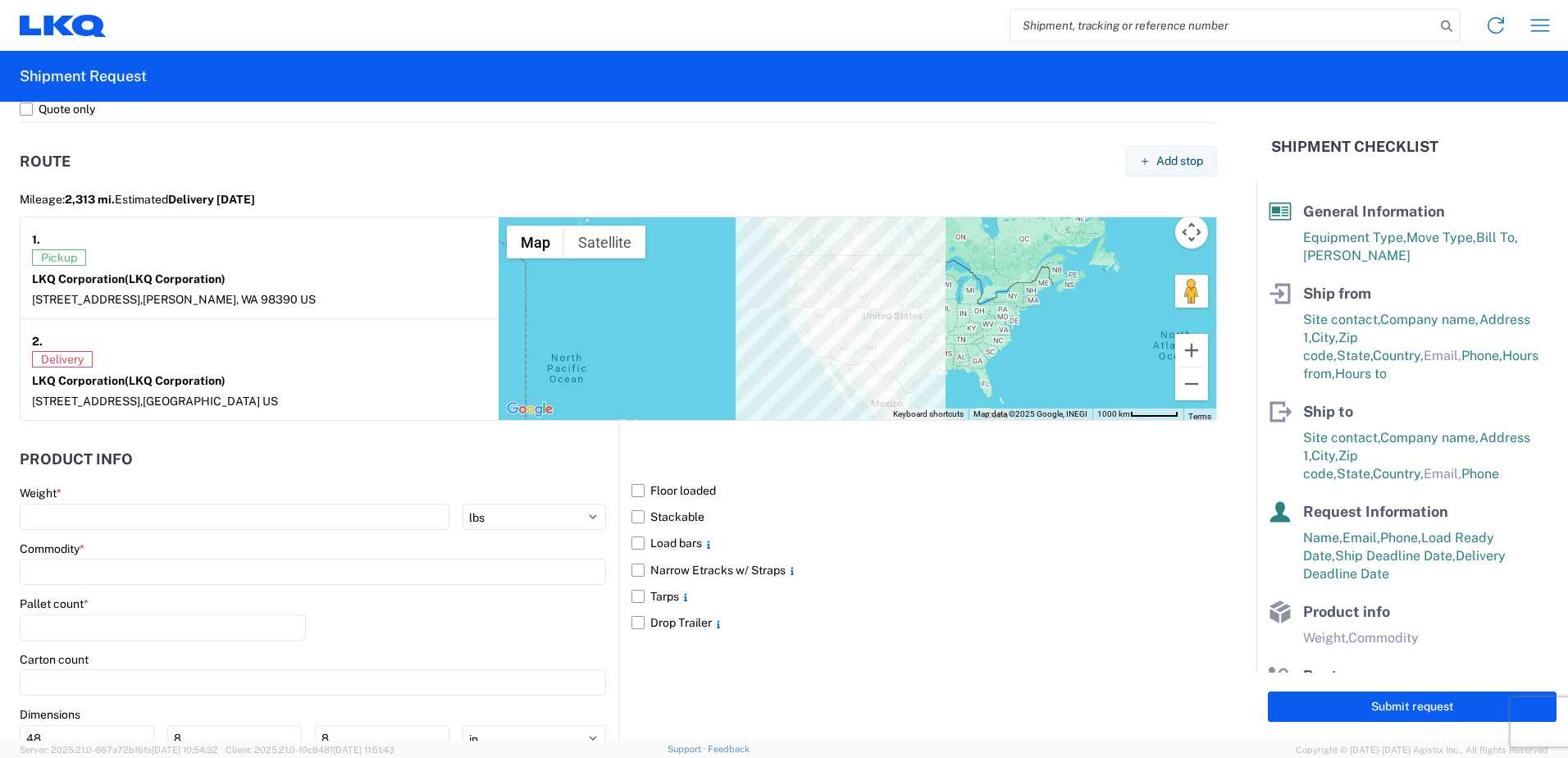
scroll to position [1313, 0]
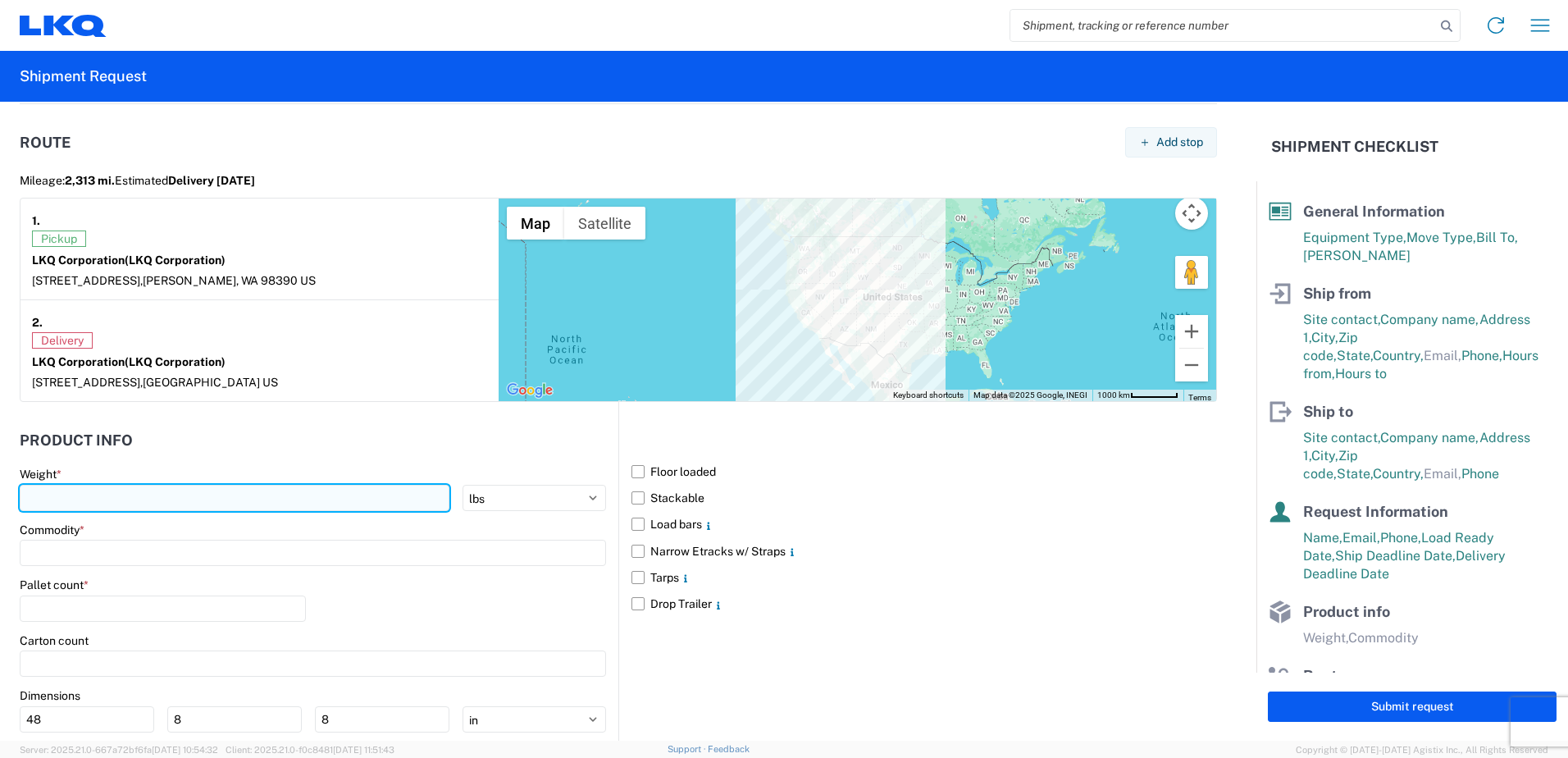
click at [298, 417] on input "number" at bounding box center [234, 497] width 430 height 26
type input "44000"
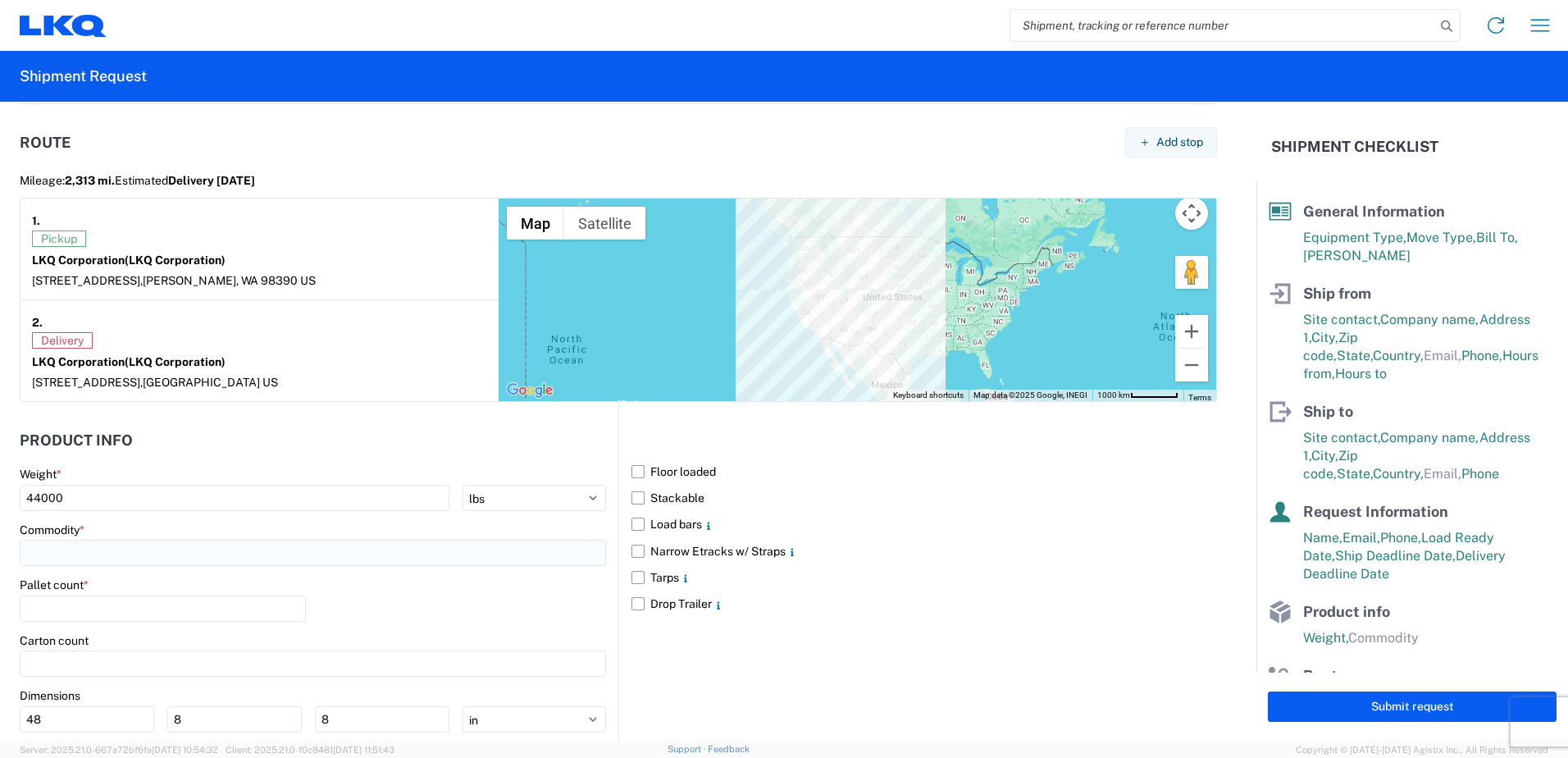
click at [377, 417] on input at bounding box center [312, 552] width 586 height 26
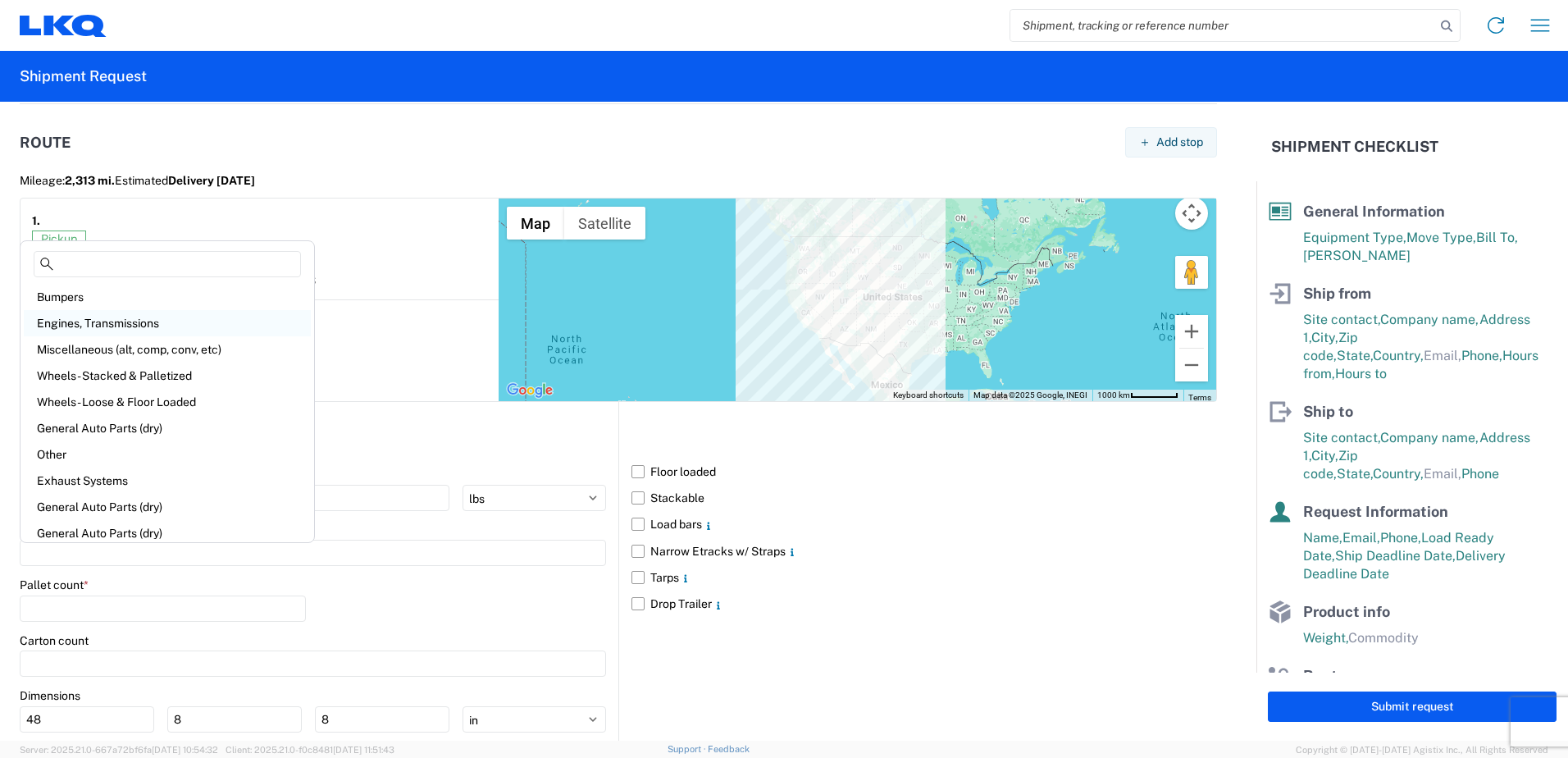
click at [116, 323] on div "Engines, Transmissions" at bounding box center [167, 322] width 287 height 26
type input "Engines, Transmissions"
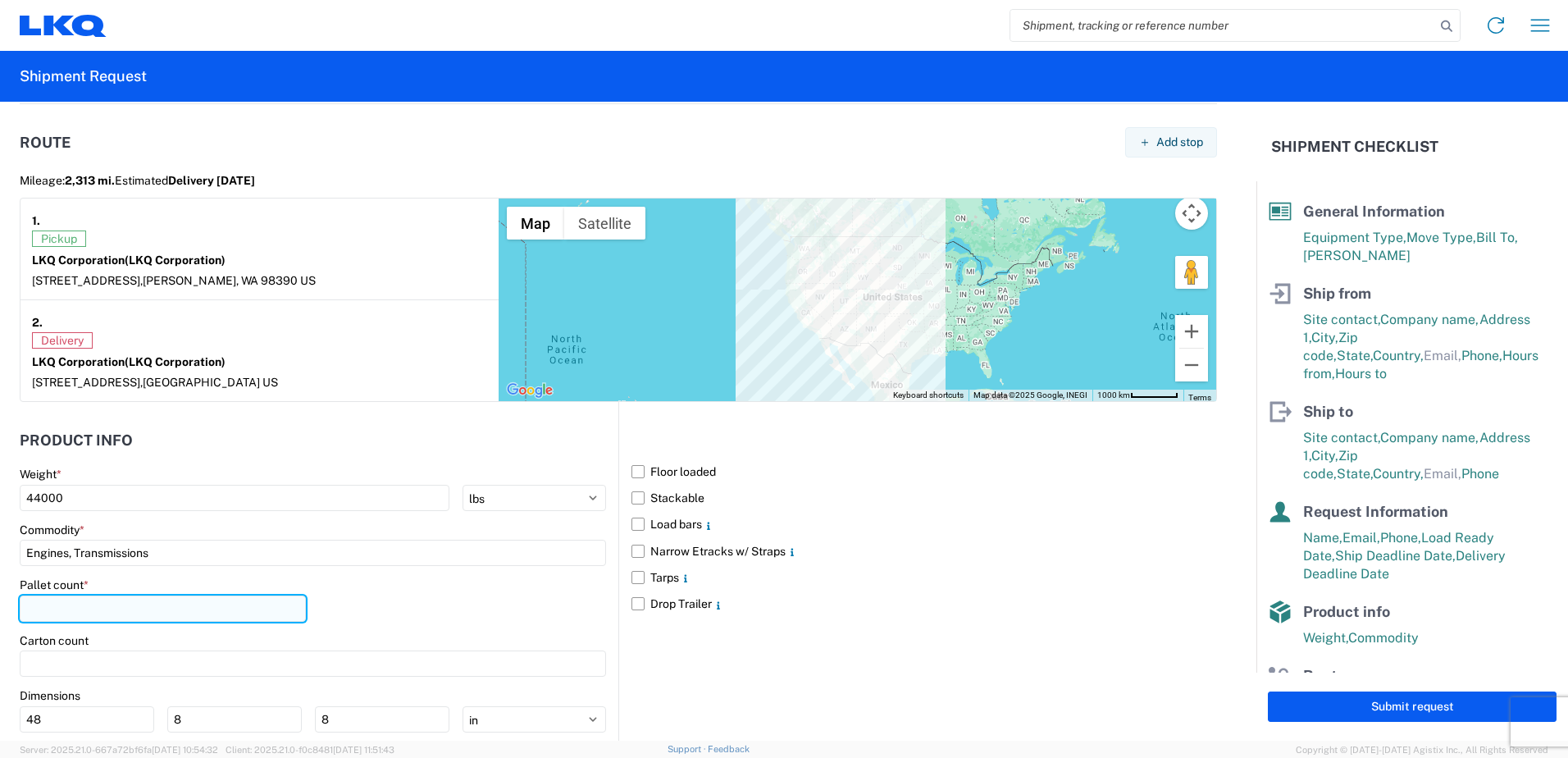
click at [74, 417] on input "number" at bounding box center [162, 608] width 286 height 26
type input "78"
click at [643, 417] on label "Floor loaded" at bounding box center [924, 471] width 585 height 26
click at [0, 0] on input "Floor loaded" at bounding box center [0, 0] width 0 height 0
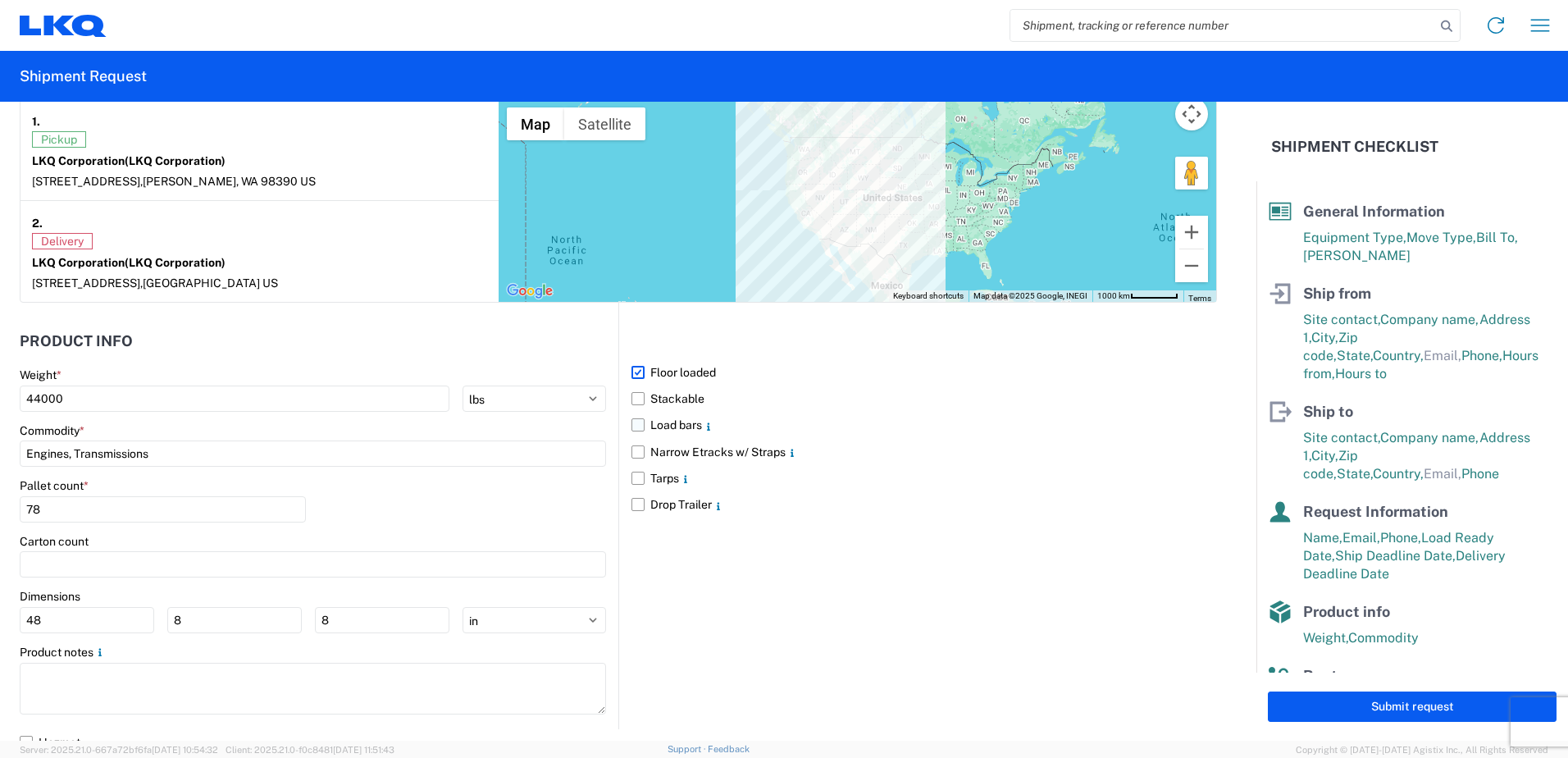
scroll to position [1428, 0]
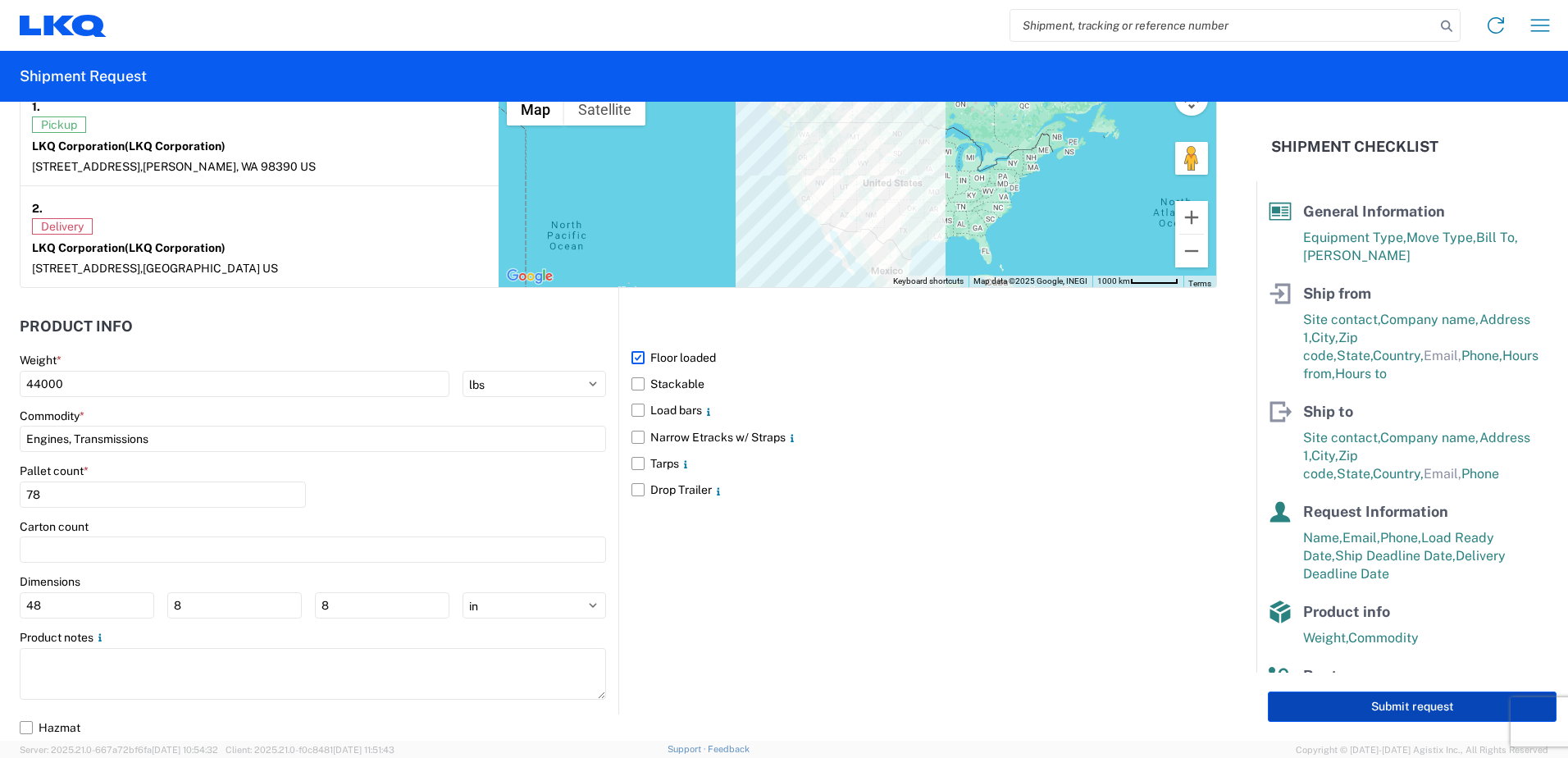
click at [698, 417] on button "Submit request" at bounding box center [1412, 707] width 288 height 31
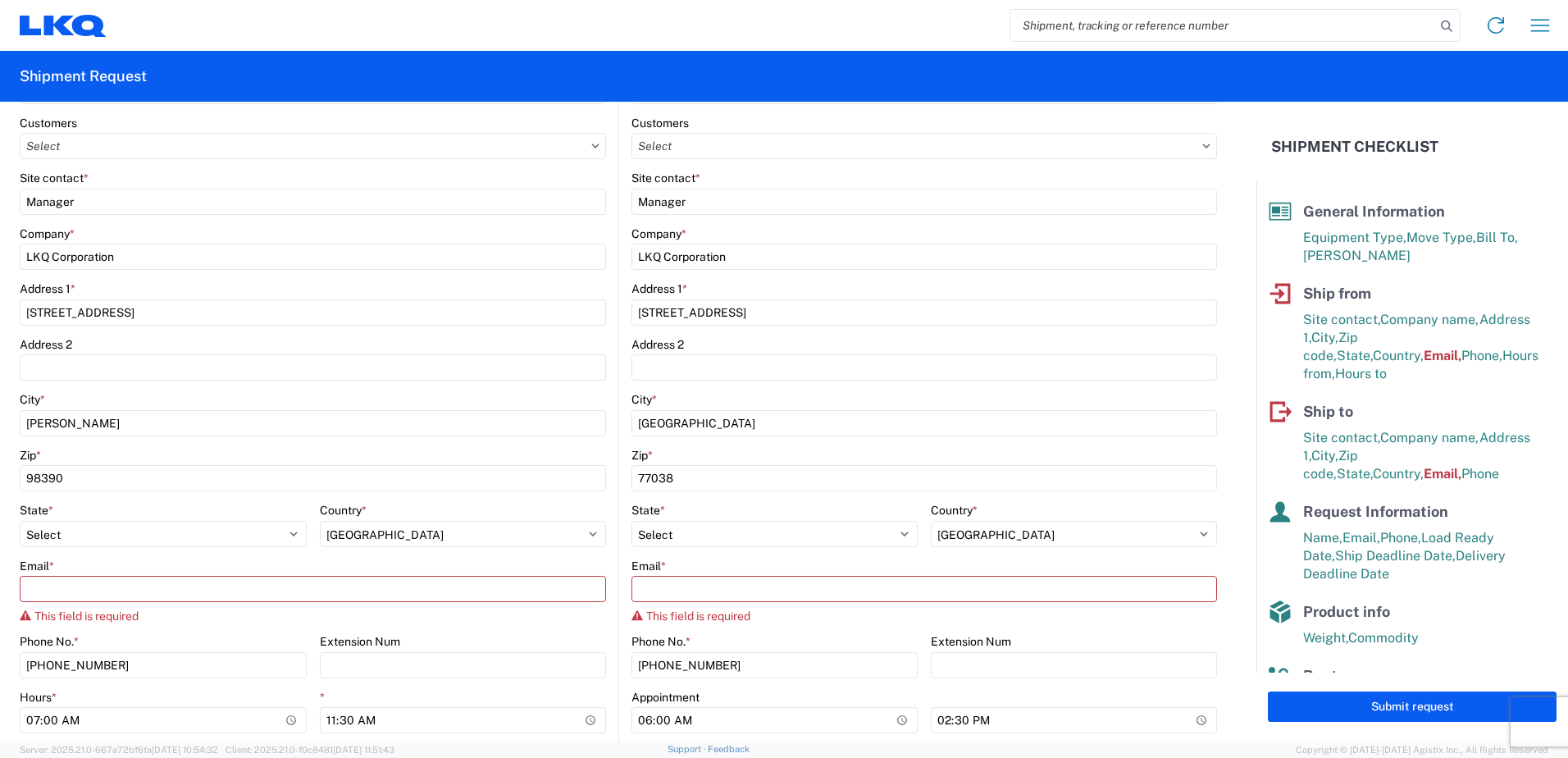
scroll to position [380, 0]
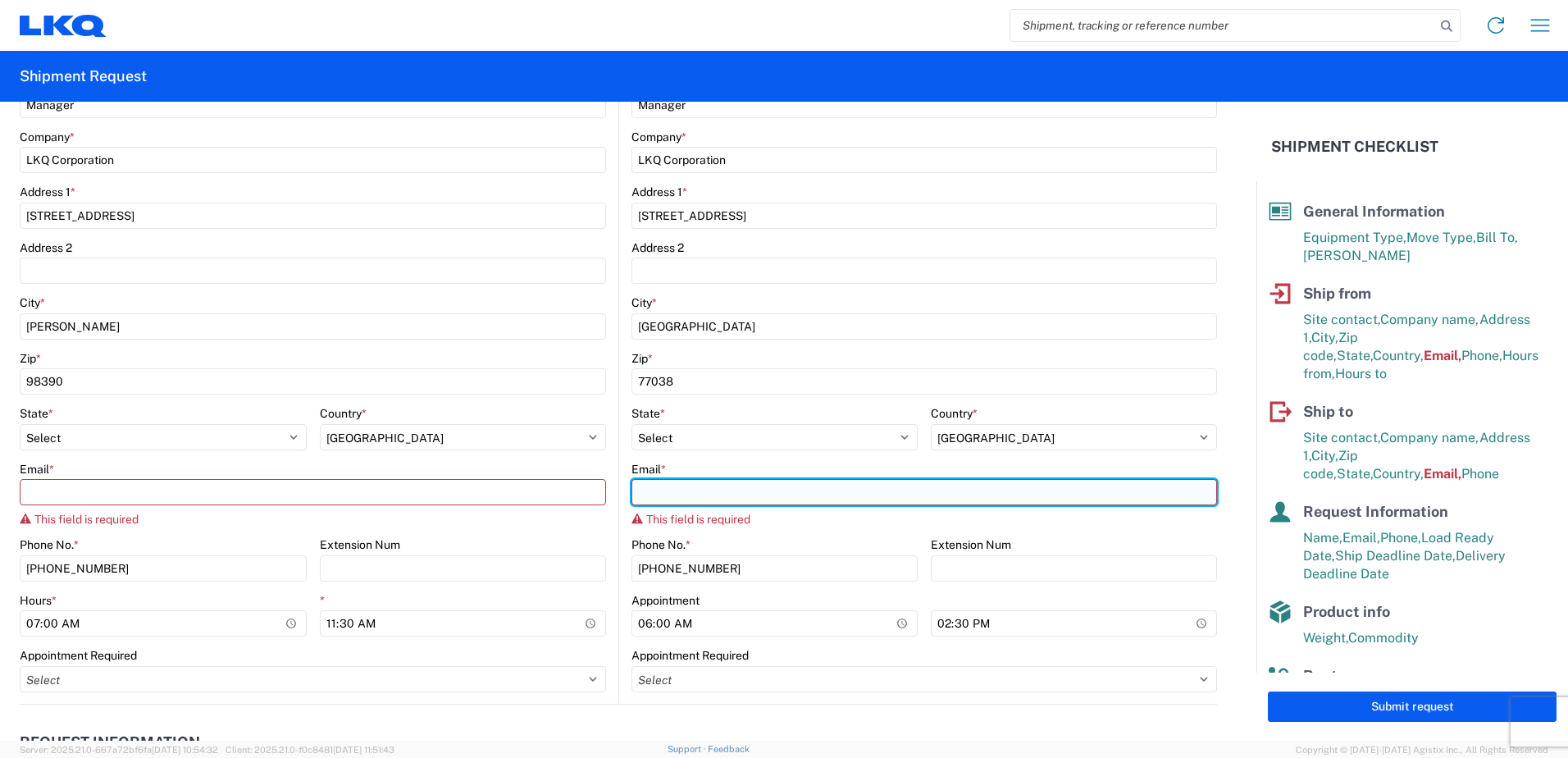
click at [698, 417] on input "Email *" at bounding box center [924, 492] width 585 height 26
click at [698, 417] on input "1760dispatch@lkqcorp" at bounding box center [924, 492] width 585 height 26
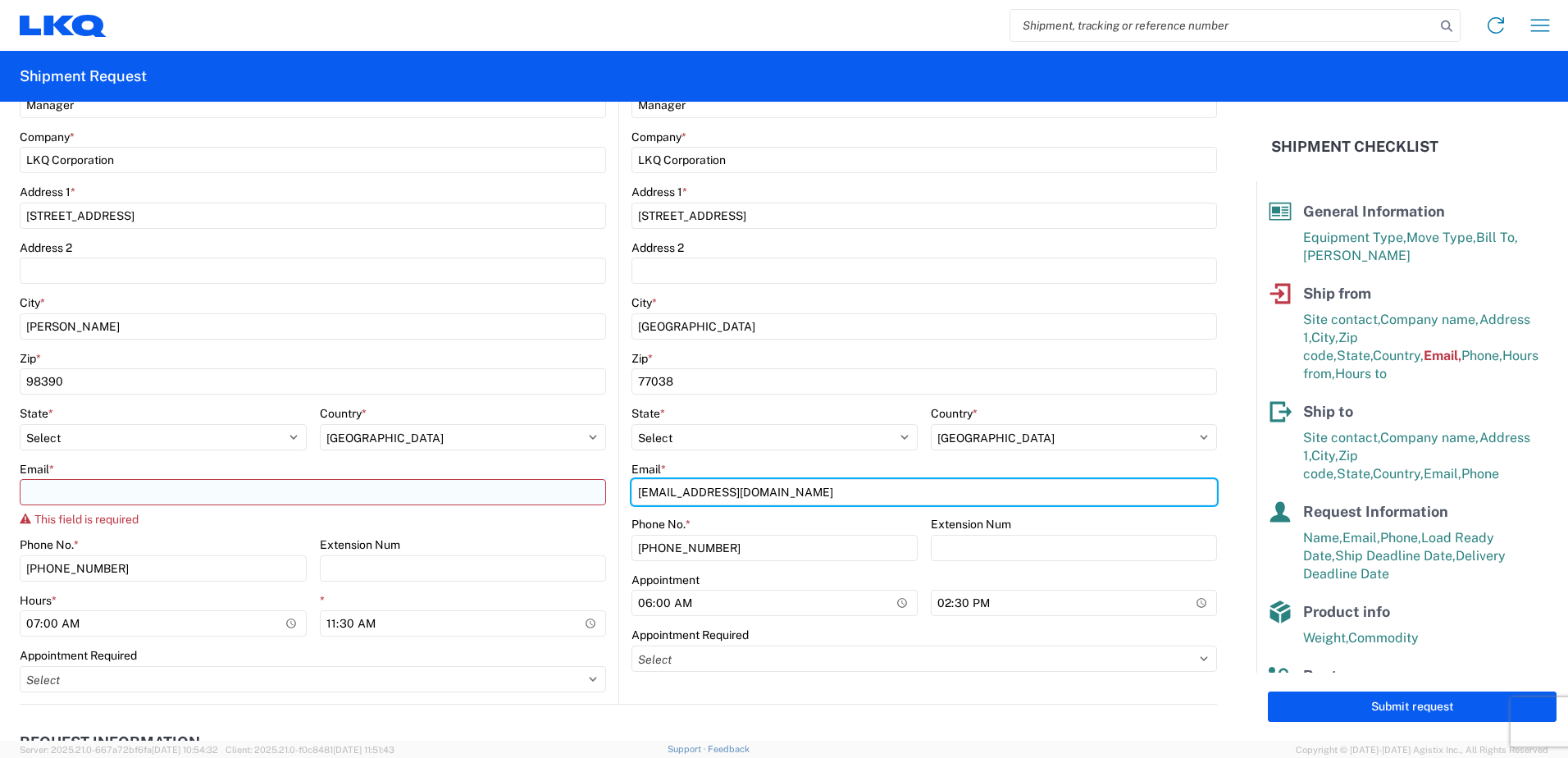
type input "[EMAIL_ADDRESS][DOMAIN_NAME]"
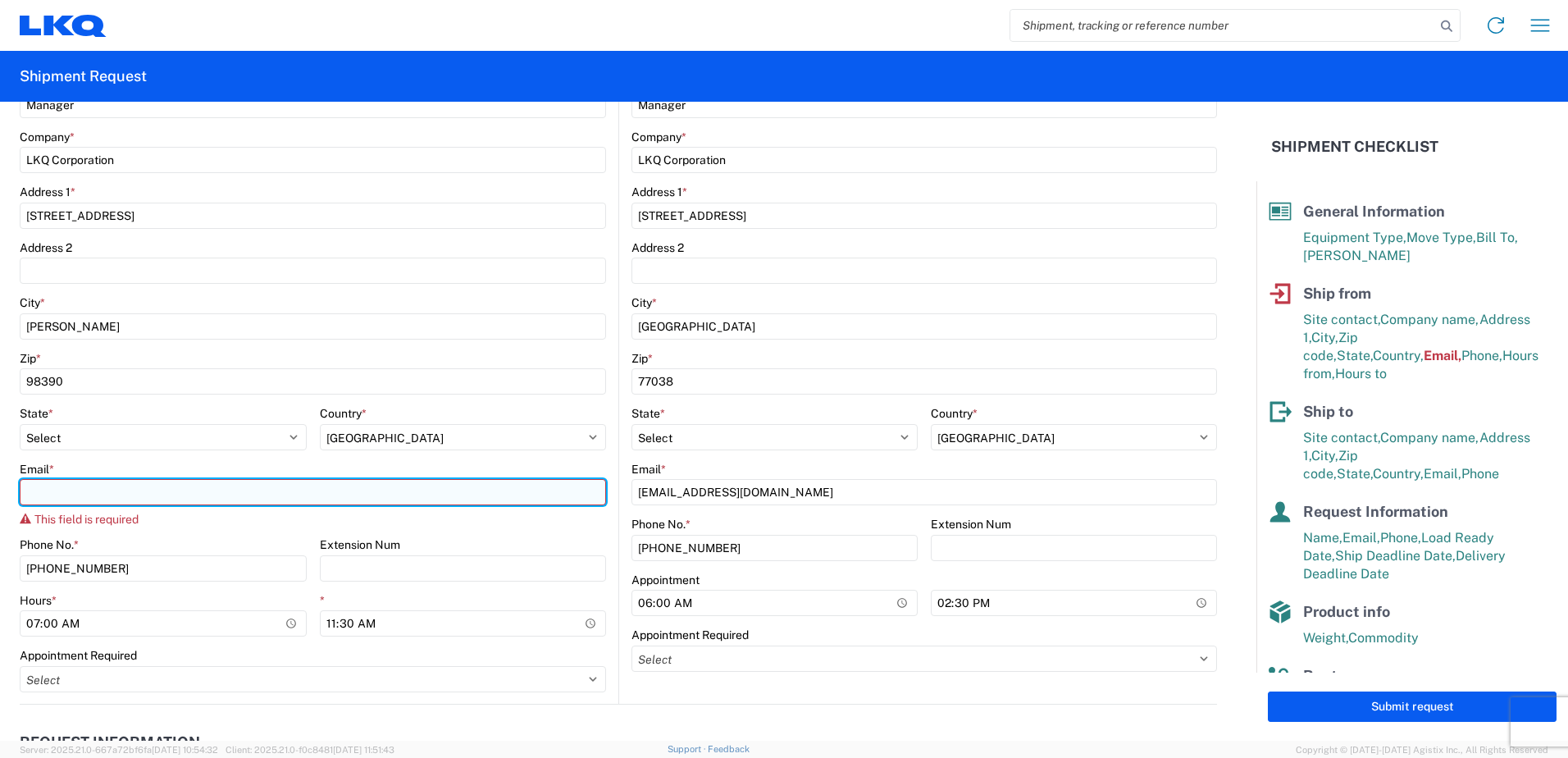
click at [455, 417] on input "Email *" at bounding box center [312, 492] width 586 height 26
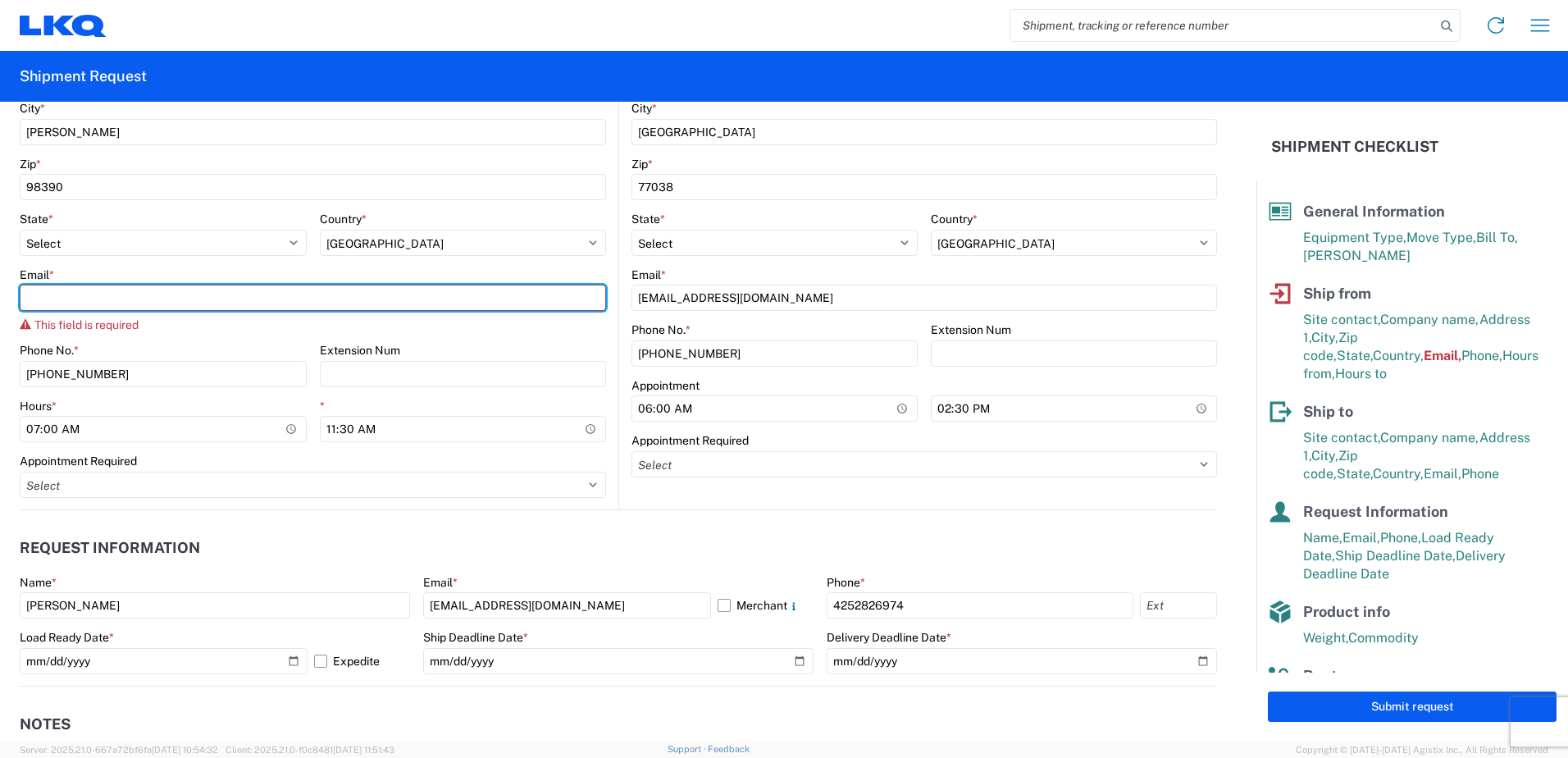
scroll to position [544, 0]
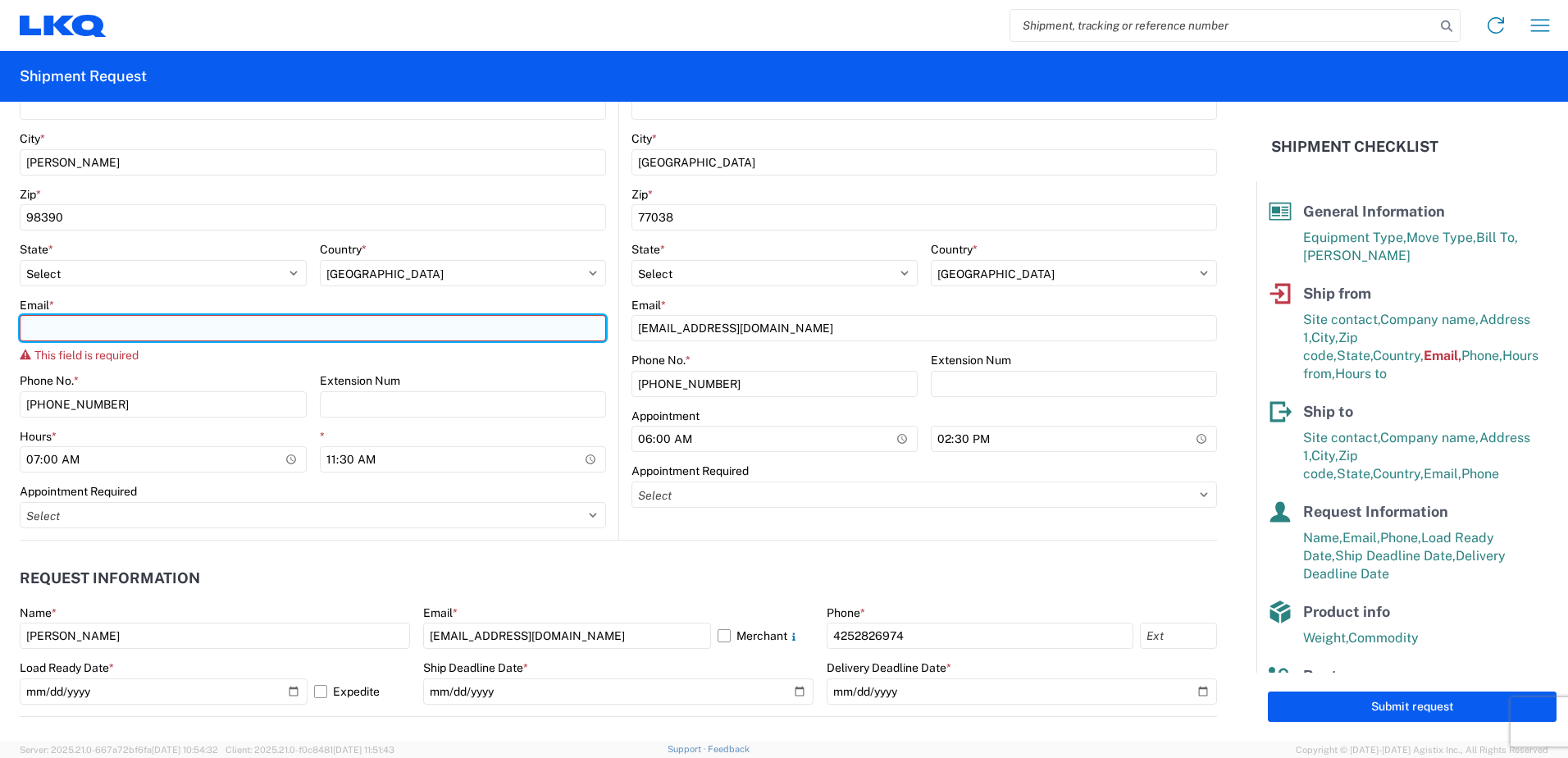
click at [352, 329] on input "Email *" at bounding box center [312, 328] width 586 height 26
type input "[EMAIL_ADDRESS][DOMAIN_NAME]"
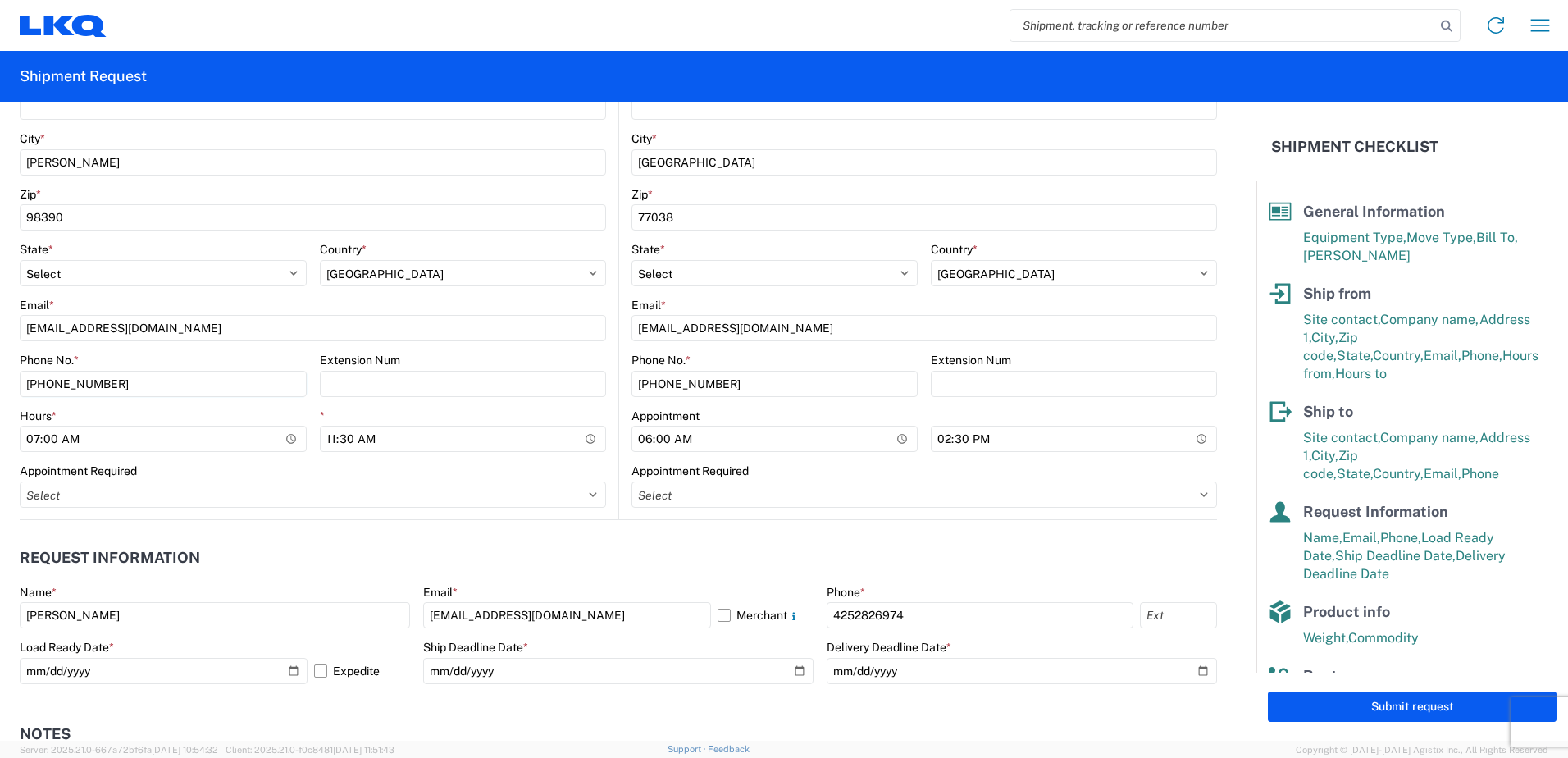
click at [679, 417] on header "Request Information" at bounding box center [618, 558] width 1198 height 37
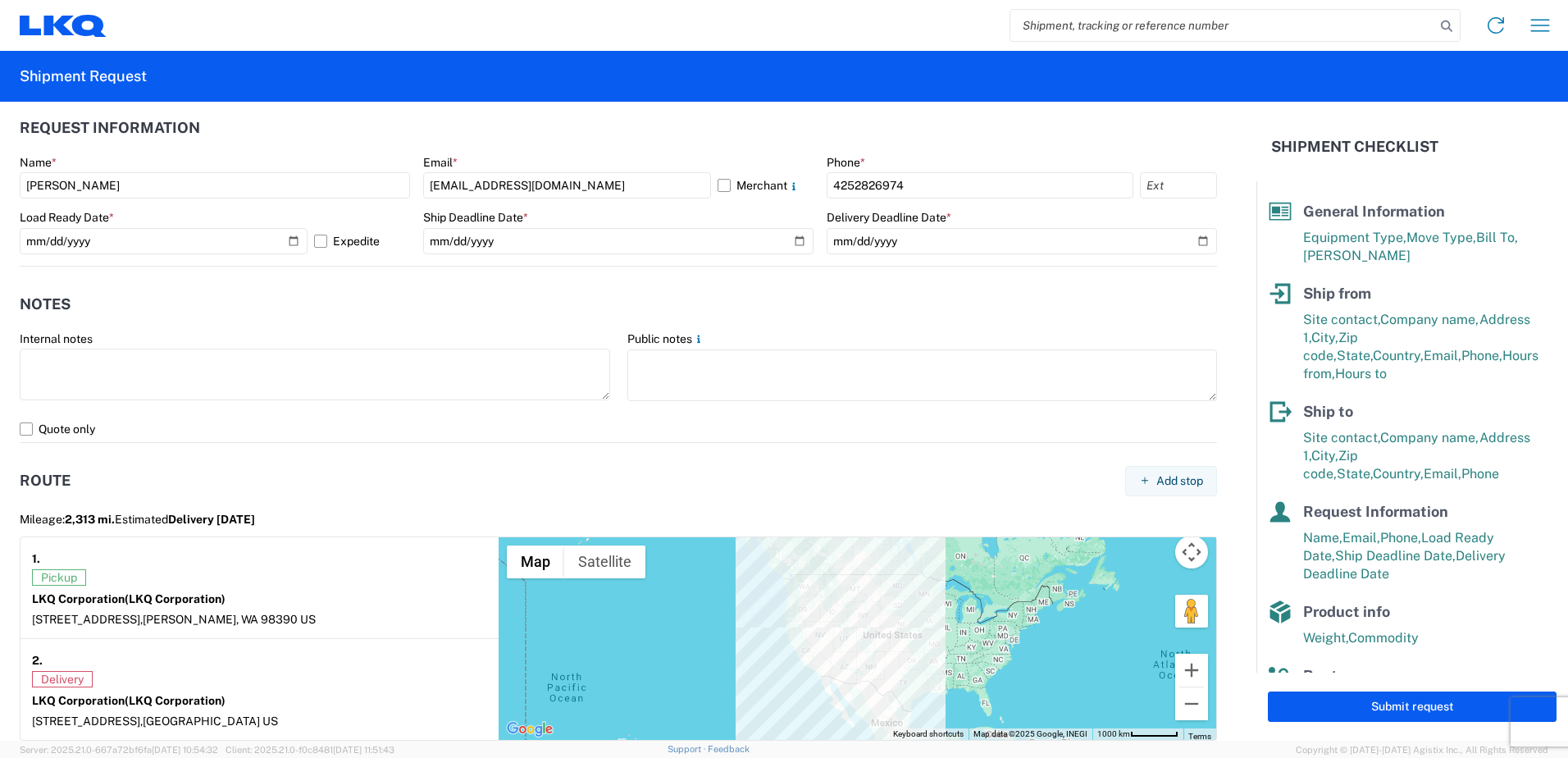
scroll to position [1119, 0]
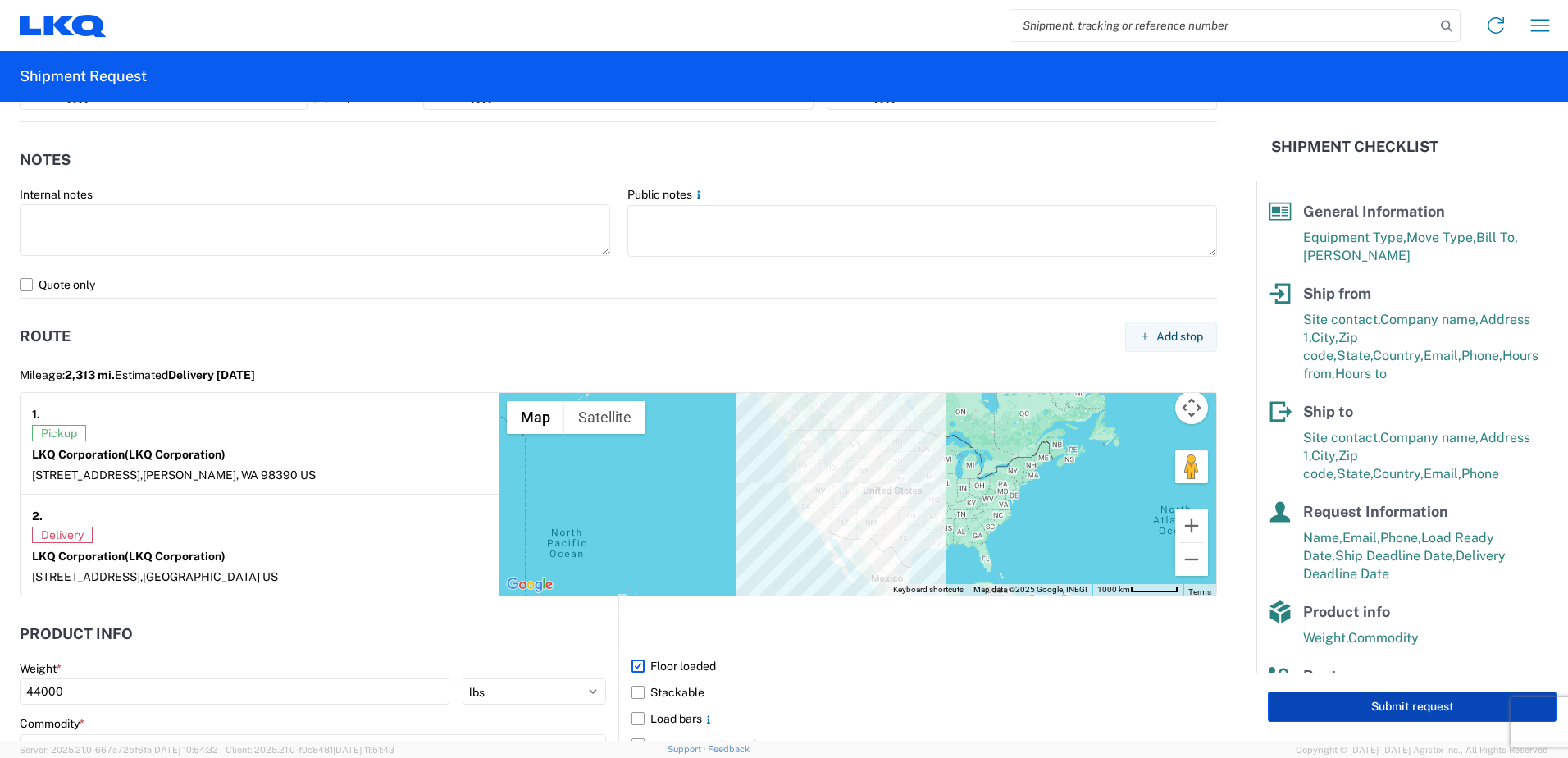
click at [698, 417] on button "Submit request" at bounding box center [1412, 707] width 288 height 31
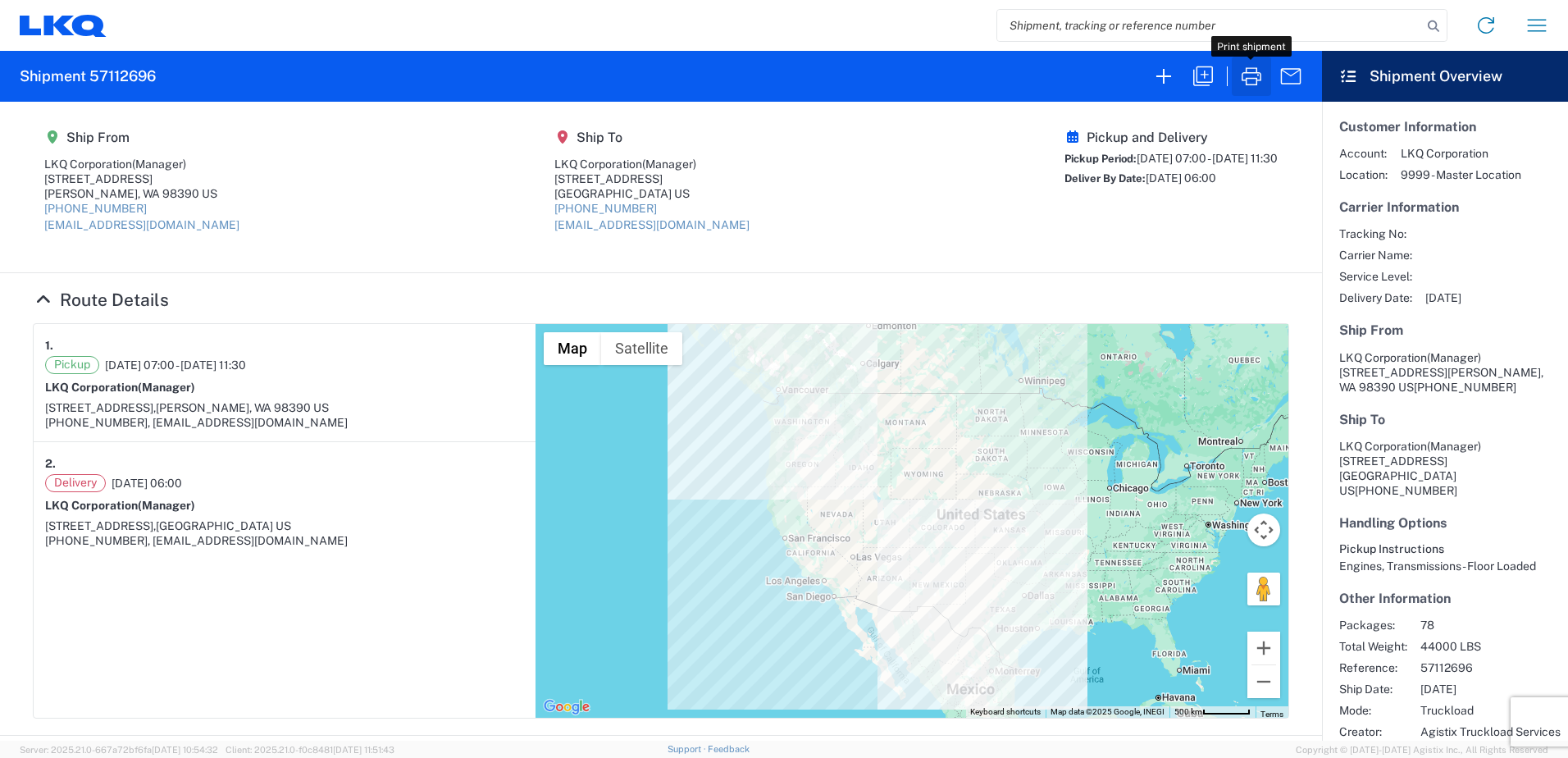
click at [698, 70] on icon "button" at bounding box center [1251, 76] width 26 height 26
